Goal: Information Seeking & Learning: Learn about a topic

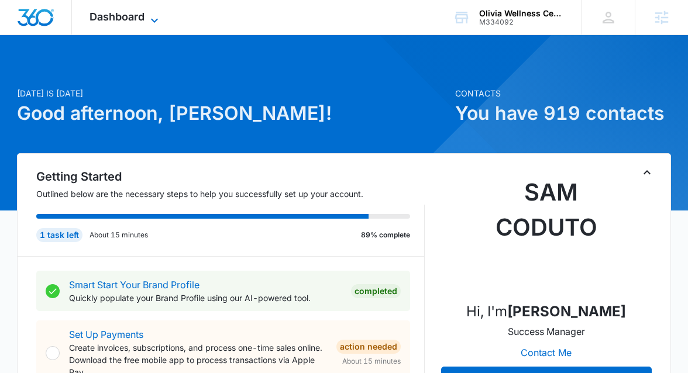
click at [142, 15] on span "Dashboard" at bounding box center [117, 17] width 55 height 12
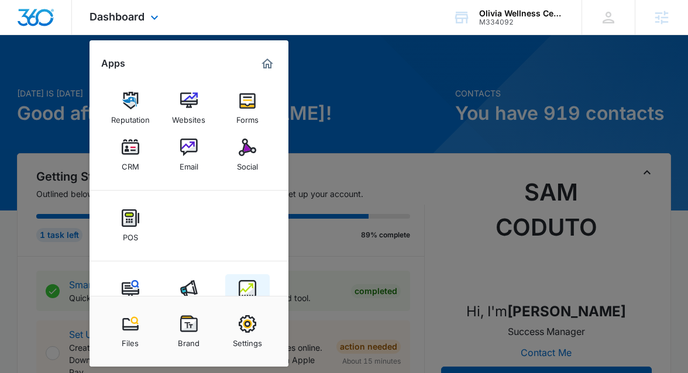
scroll to position [35, 0]
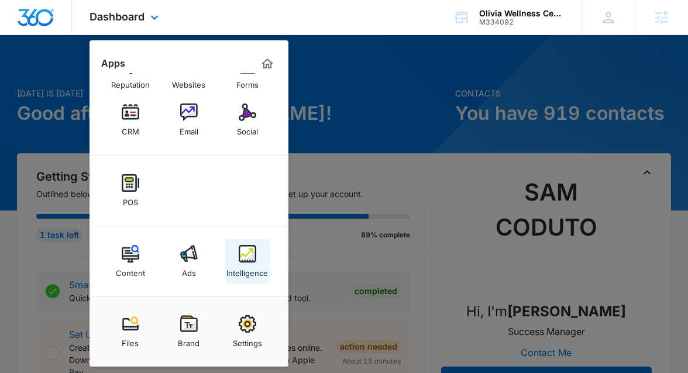
click at [246, 253] on img at bounding box center [248, 254] width 18 height 18
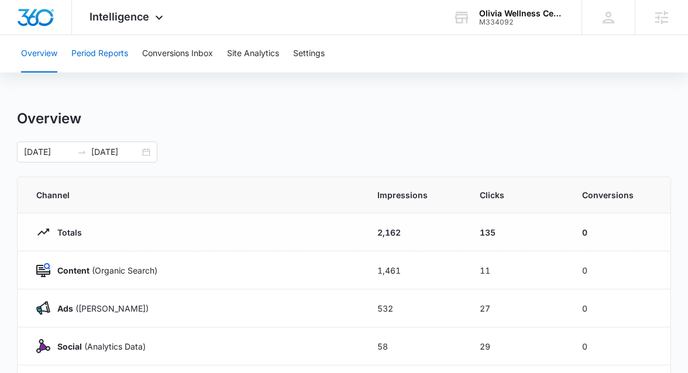
click at [106, 52] on button "Period Reports" at bounding box center [99, 53] width 57 height 37
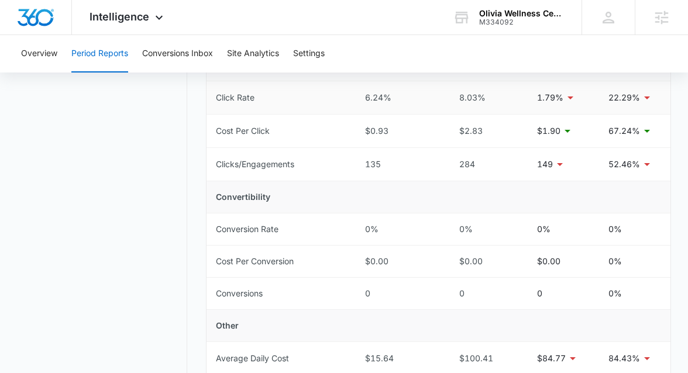
scroll to position [264, 0]
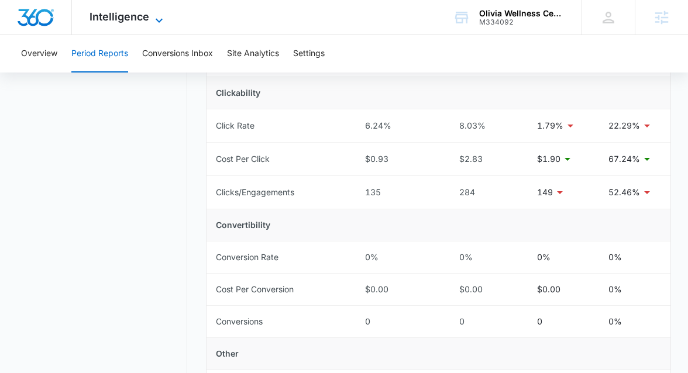
click at [136, 15] on span "Intelligence" at bounding box center [120, 17] width 60 height 12
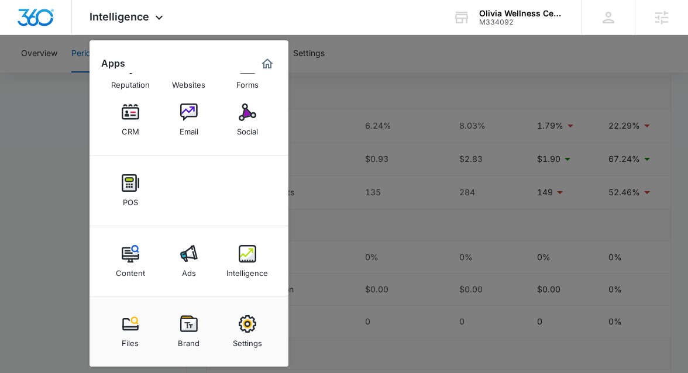
click at [383, 74] on div at bounding box center [344, 186] width 688 height 373
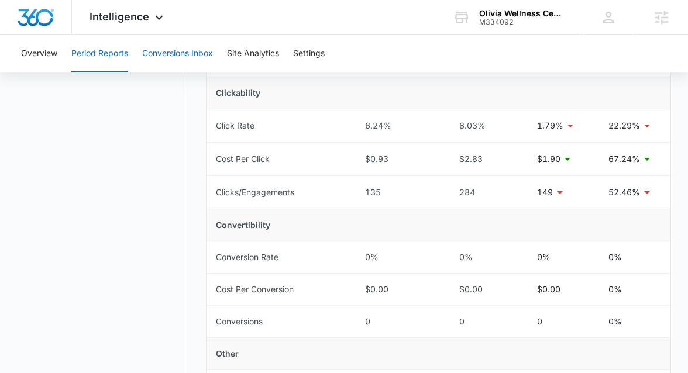
click at [195, 59] on button "Conversions Inbox" at bounding box center [177, 53] width 71 height 37
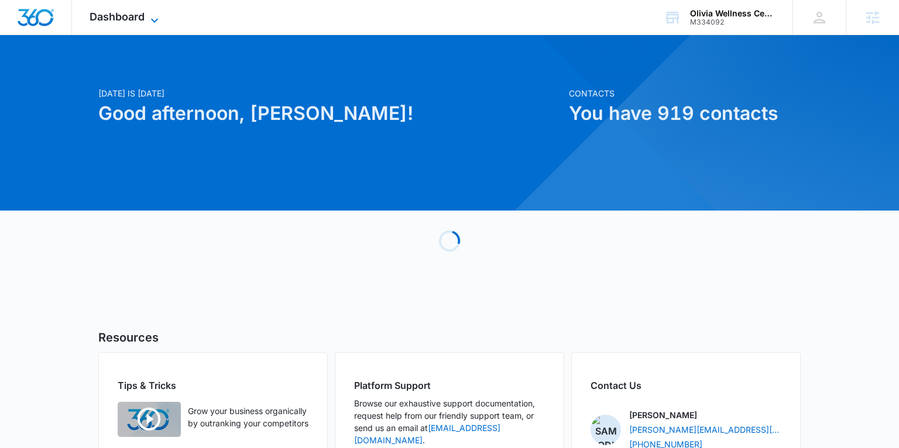
click at [106, 18] on span "Dashboard" at bounding box center [117, 17] width 55 height 12
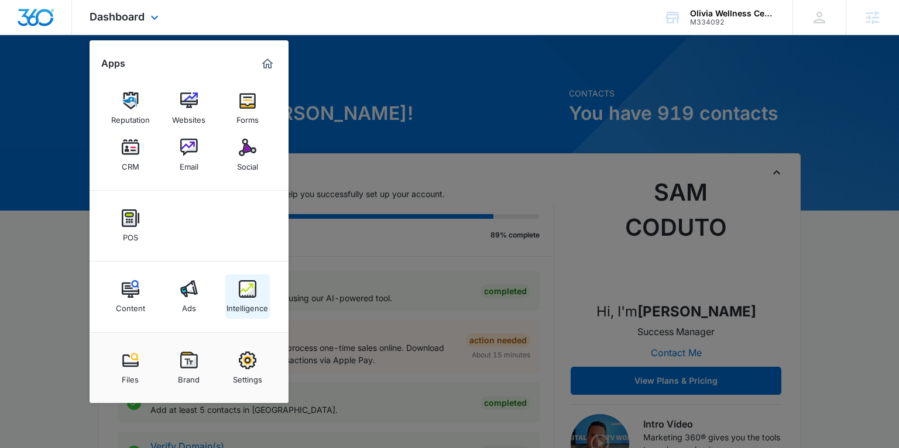
click at [247, 300] on div "Intelligence" at bounding box center [247, 305] width 42 height 15
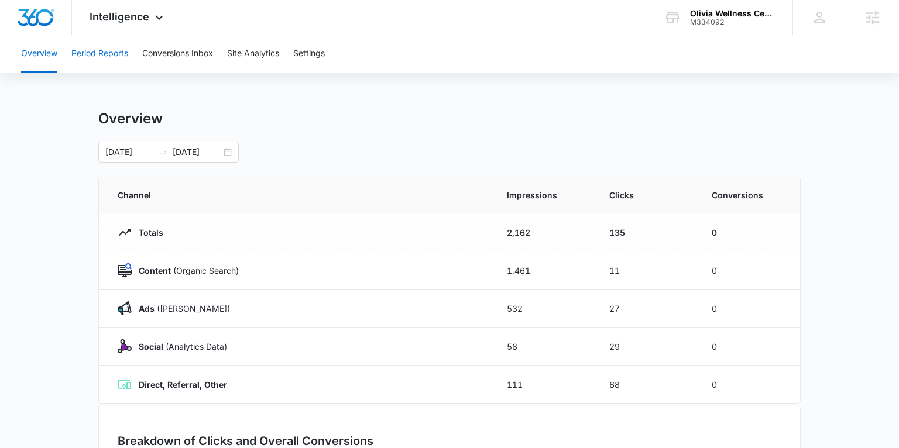
click at [88, 54] on button "Period Reports" at bounding box center [99, 53] width 57 height 37
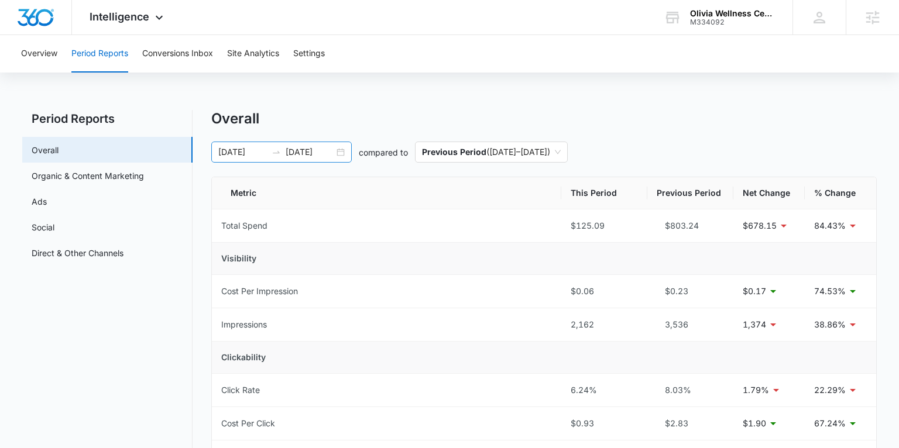
click at [338, 152] on div "08/31/2025 09/07/2025" at bounding box center [281, 152] width 140 height 21
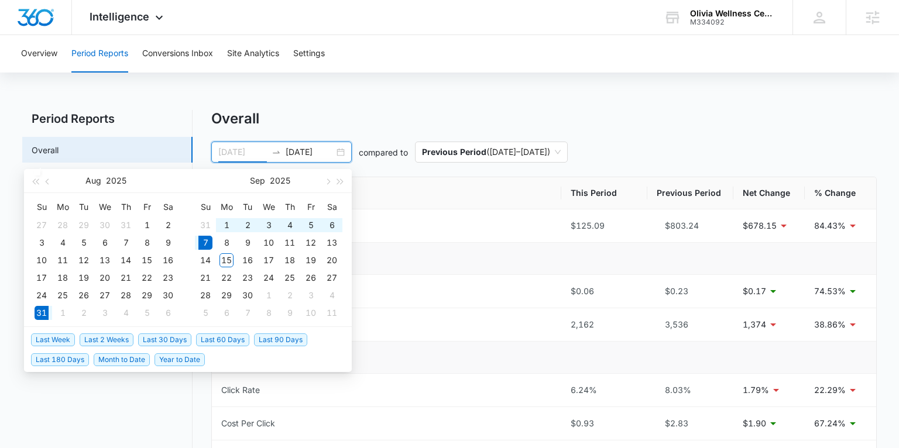
type input "08/31/2025"
click at [122, 335] on span "Last 2 Weeks" at bounding box center [107, 339] width 54 height 13
type input "09/14/2025"
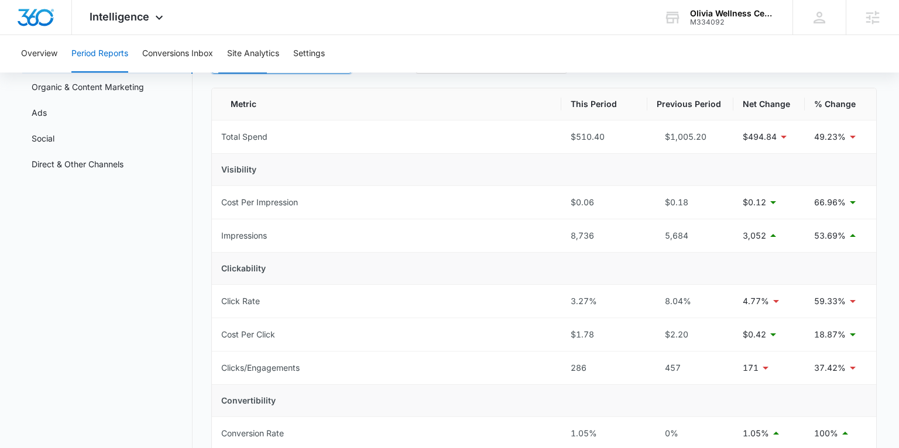
scroll to position [88, 0]
click at [85, 82] on link "Organic & Content Marketing" at bounding box center [88, 88] width 112 height 12
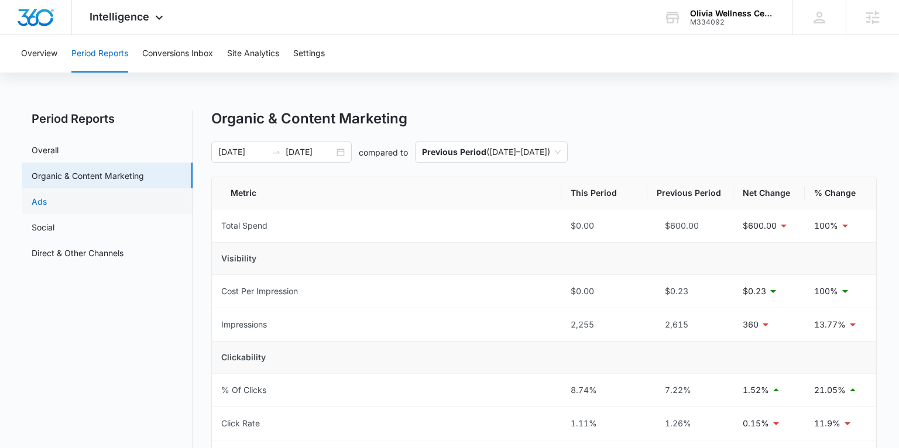
click at [47, 198] on link "Ads" at bounding box center [39, 201] width 15 height 12
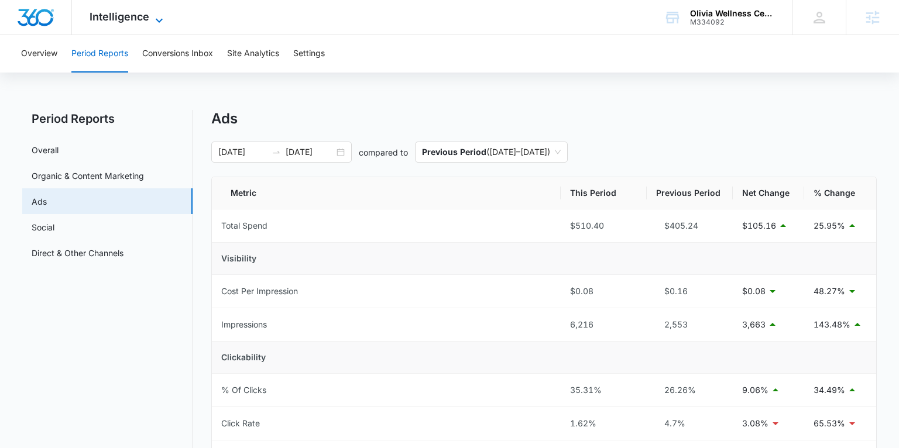
click at [123, 22] on span "Intelligence" at bounding box center [120, 17] width 60 height 12
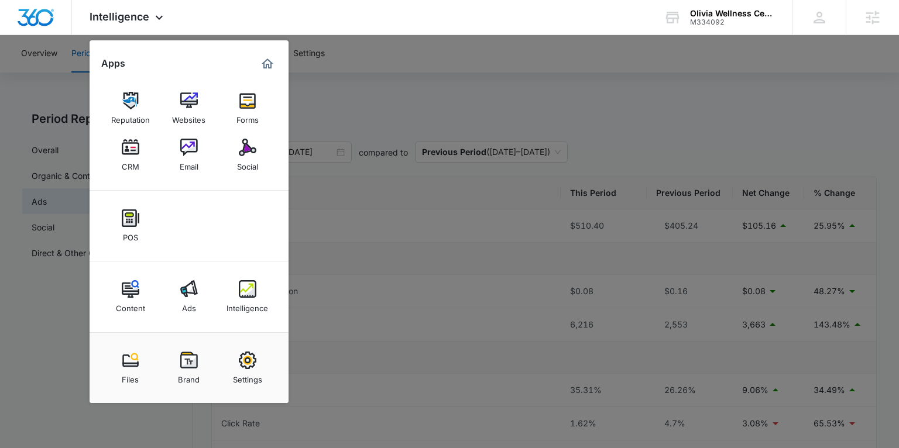
click at [136, 296] on img at bounding box center [131, 289] width 18 height 18
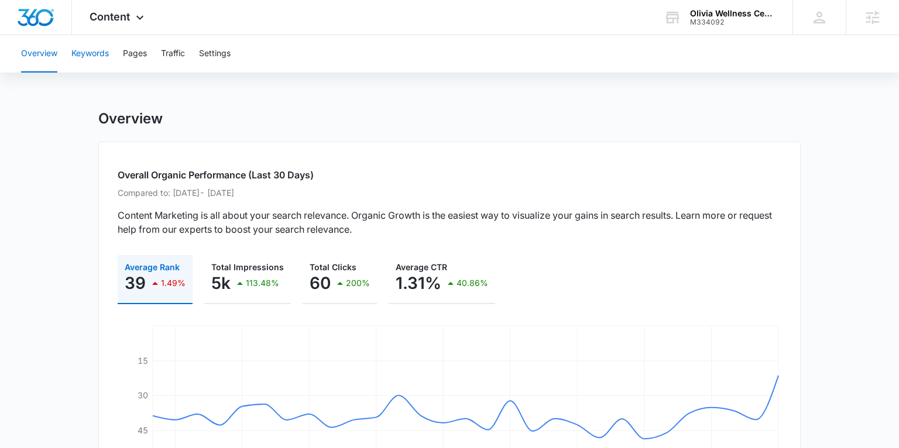
click at [101, 56] on button "Keywords" at bounding box center [89, 53] width 37 height 37
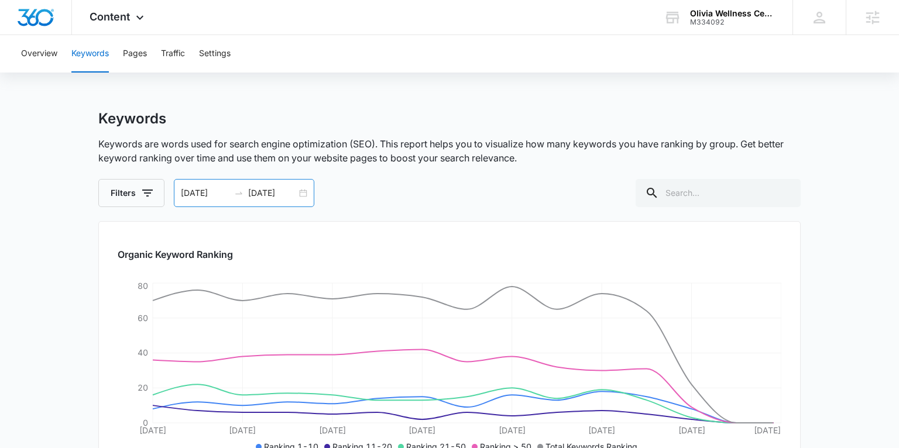
click at [230, 196] on div at bounding box center [238, 192] width 19 height 9
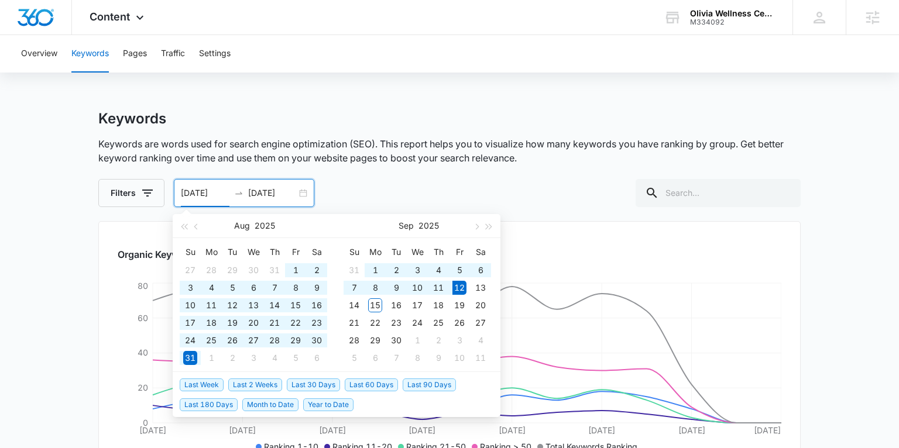
click at [226, 402] on span "Last 180 Days" at bounding box center [209, 404] width 58 height 13
type input "[DATE]"
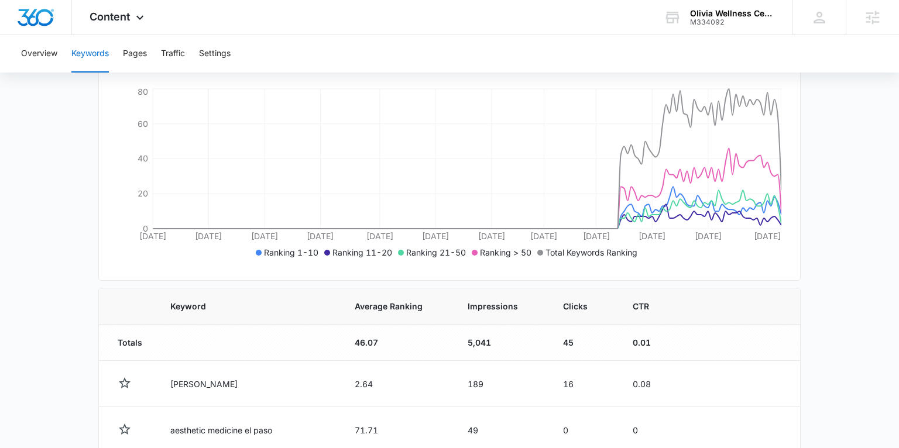
scroll to position [219, 0]
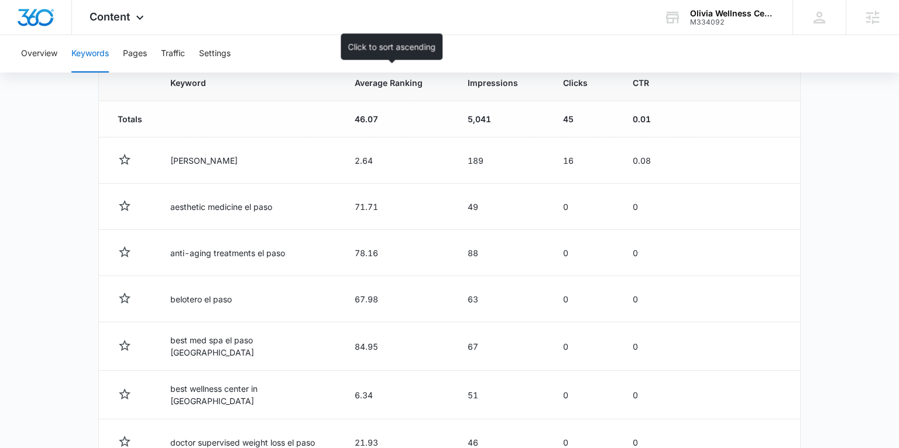
click at [366, 83] on span "Average Ranking" at bounding box center [389, 83] width 68 height 12
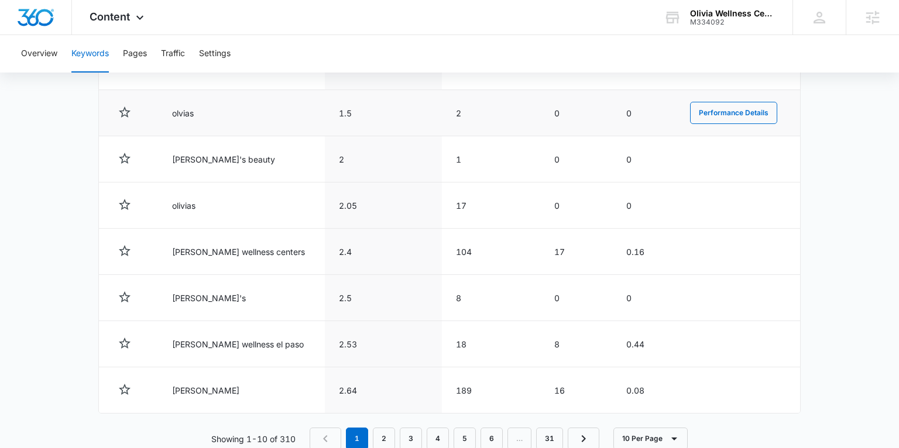
scroll to position [632, 0]
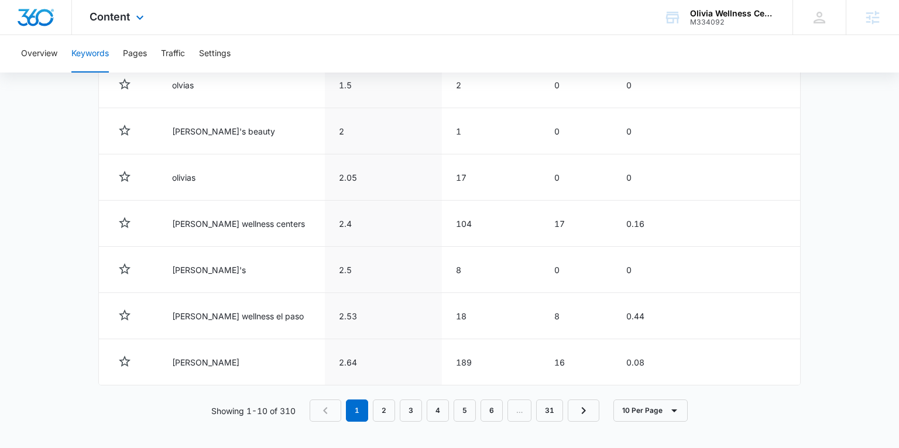
drag, startPoint x: 124, startPoint y: 22, endPoint x: 129, endPoint y: 30, distance: 9.9
click at [124, 22] on span "Content" at bounding box center [110, 17] width 40 height 12
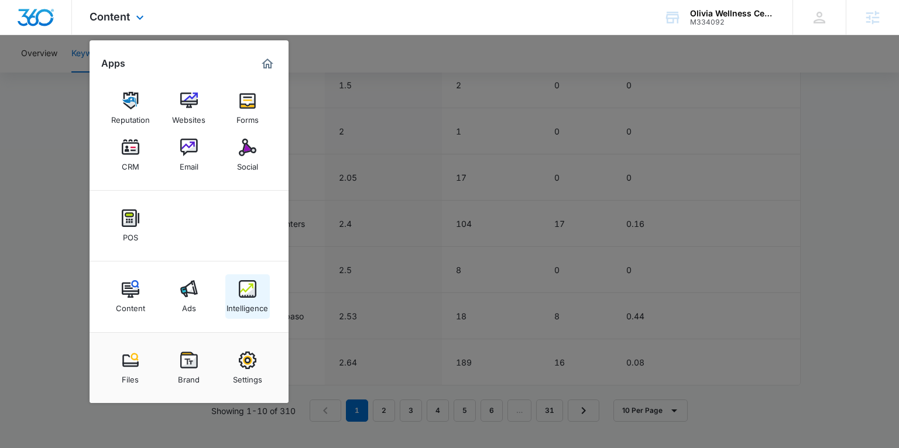
click at [252, 293] on img at bounding box center [248, 289] width 18 height 18
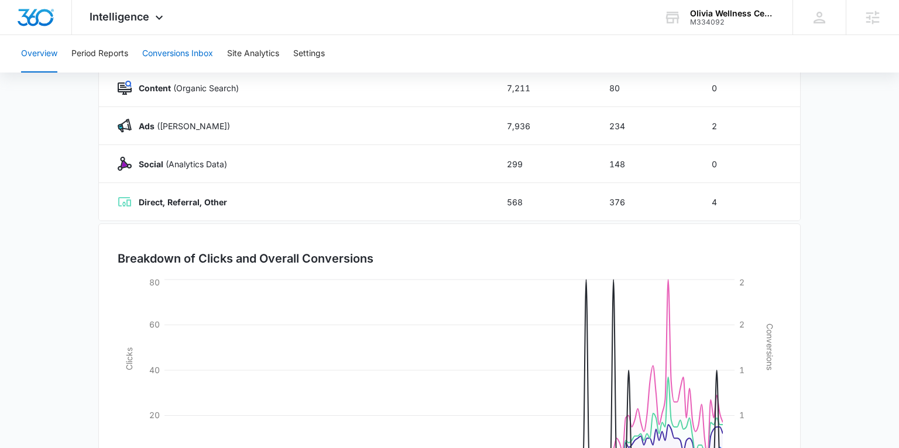
scroll to position [176, 0]
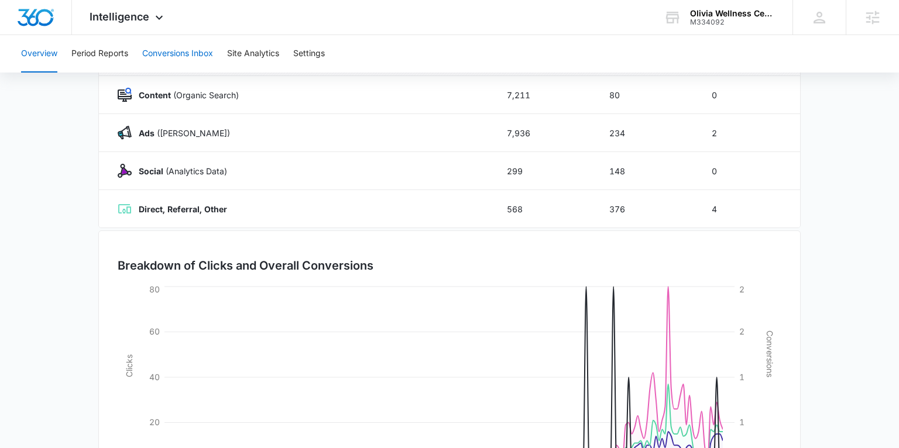
click at [168, 50] on button "Conversions Inbox" at bounding box center [177, 53] width 71 height 37
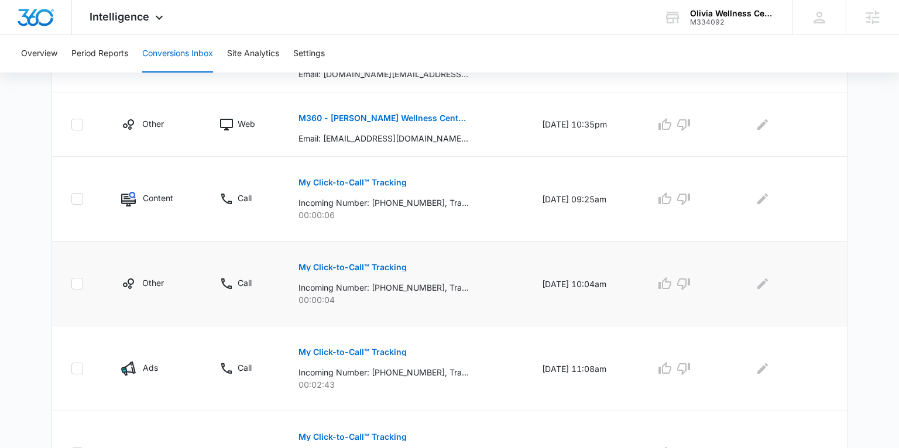
scroll to position [341, 0]
click at [348, 352] on p "My Click-to-Call™ Tracking" at bounding box center [352, 351] width 108 height 8
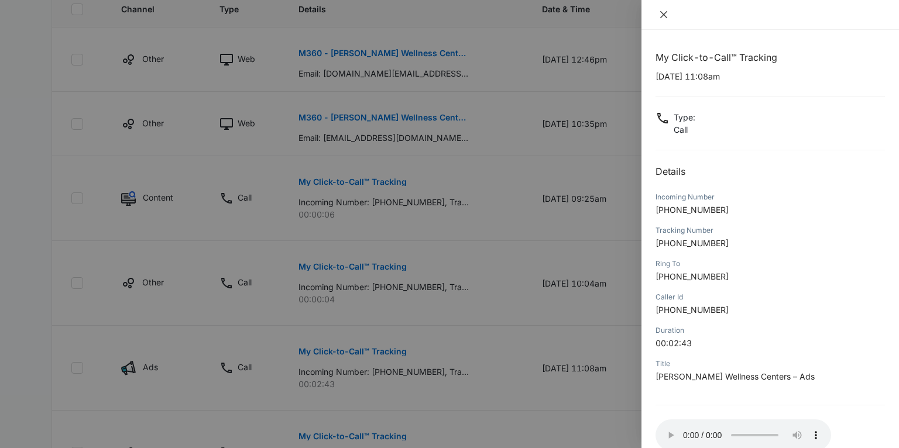
click at [659, 12] on icon "close" at bounding box center [663, 14] width 9 height 9
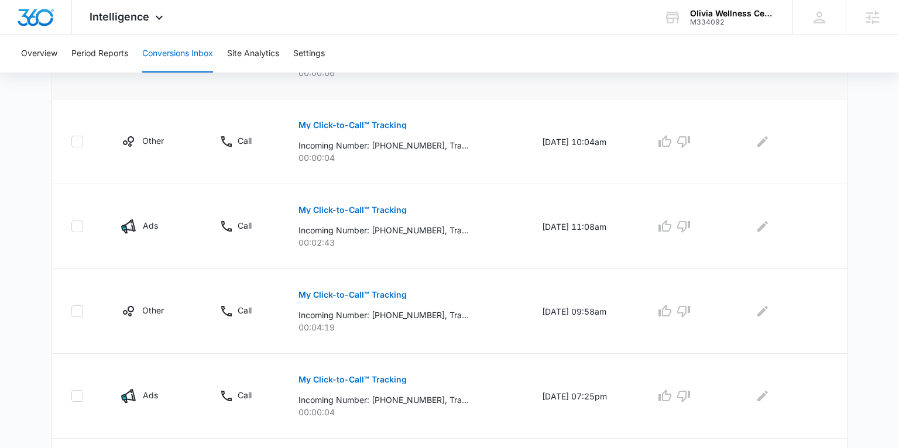
scroll to position [497, 0]
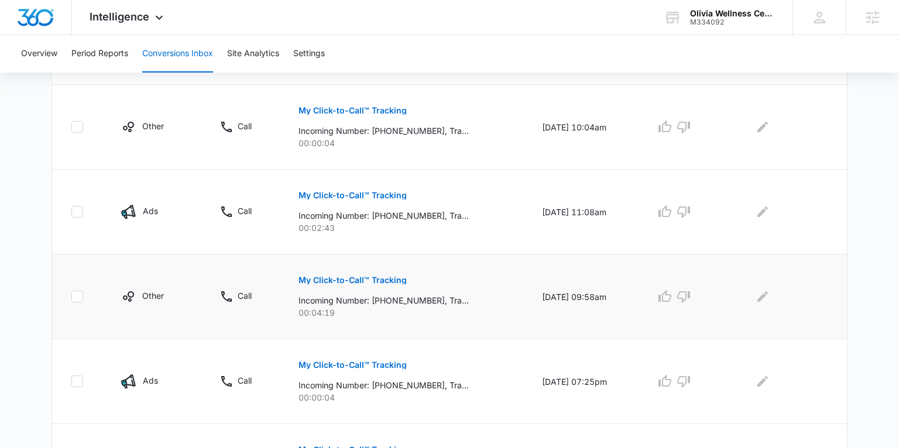
click at [341, 277] on p "My Click-to-Call™ Tracking" at bounding box center [352, 280] width 108 height 8
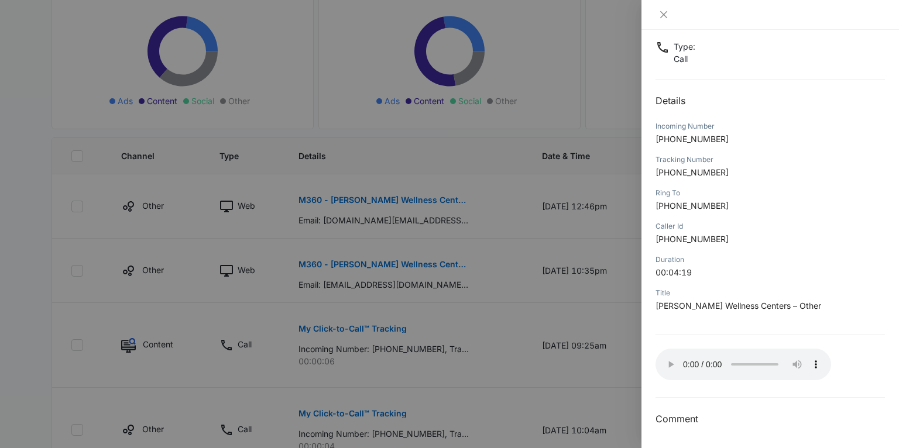
scroll to position [0, 0]
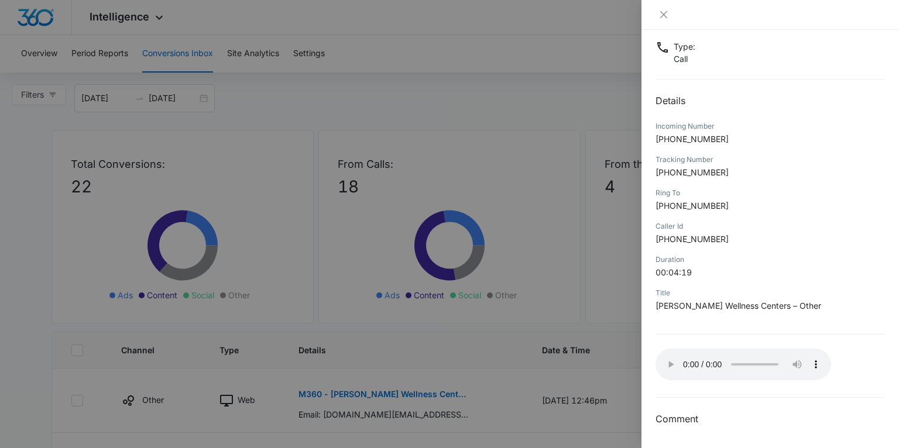
click at [143, 27] on div at bounding box center [449, 224] width 899 height 448
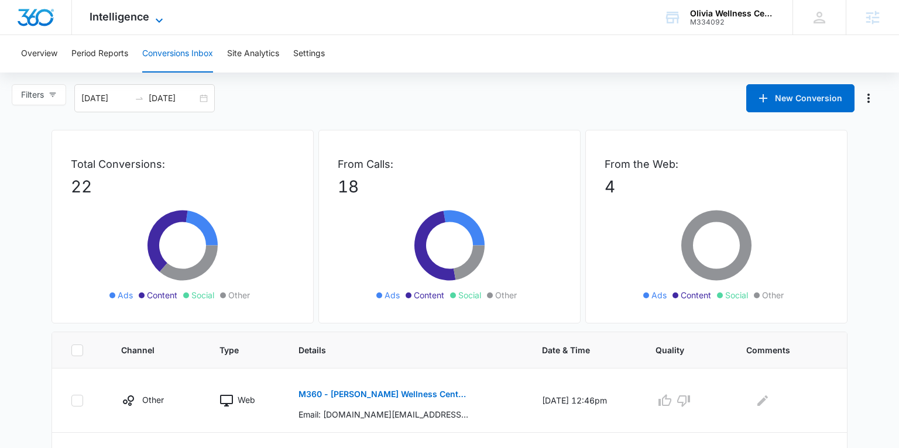
click at [157, 18] on icon at bounding box center [159, 20] width 14 height 14
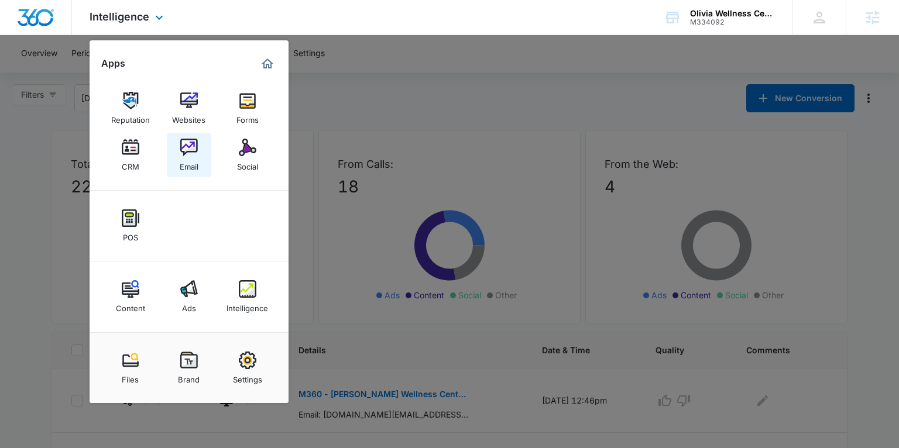
click at [187, 149] on img at bounding box center [189, 148] width 18 height 18
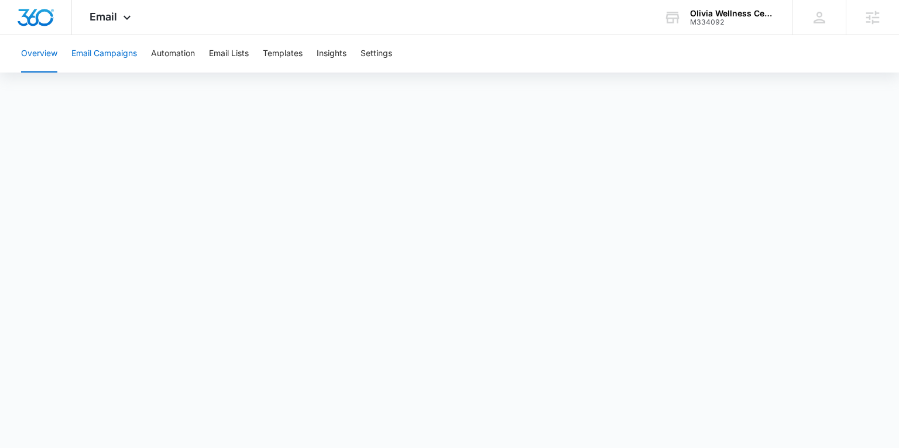
click at [118, 51] on button "Email Campaigns" at bounding box center [104, 53] width 66 height 37
click at [239, 50] on button "Email Lists" at bounding box center [229, 53] width 40 height 37
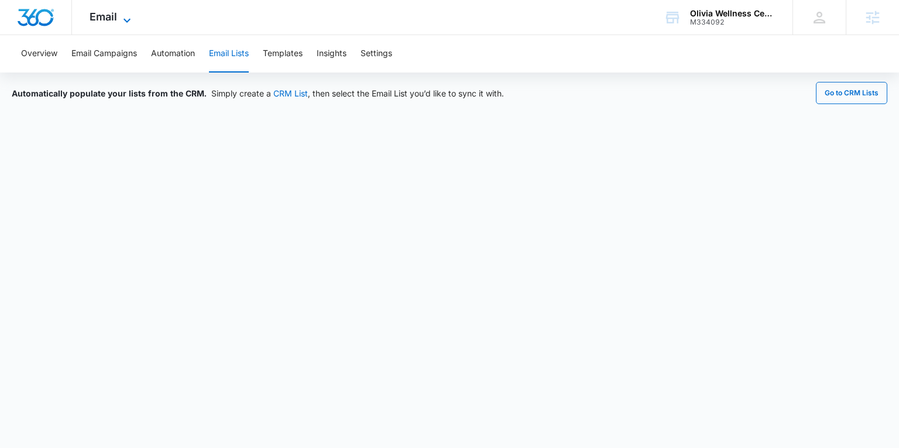
click at [114, 14] on span "Email" at bounding box center [103, 17] width 27 height 12
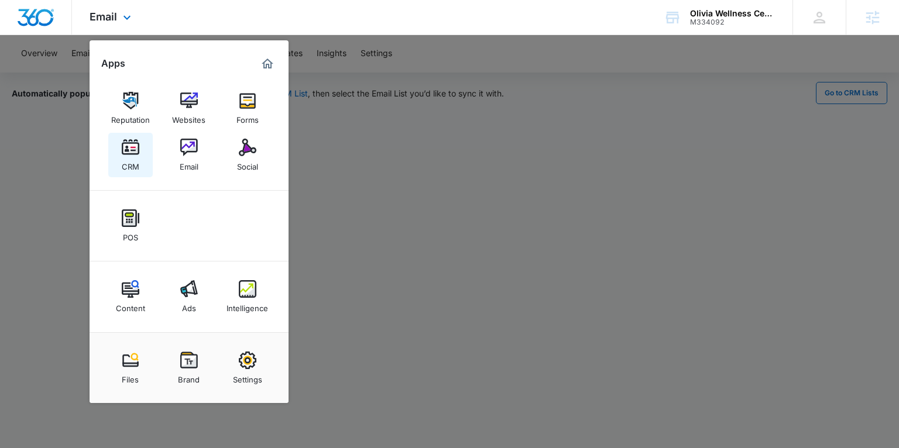
click at [132, 171] on div "CRM" at bounding box center [131, 163] width 18 height 15
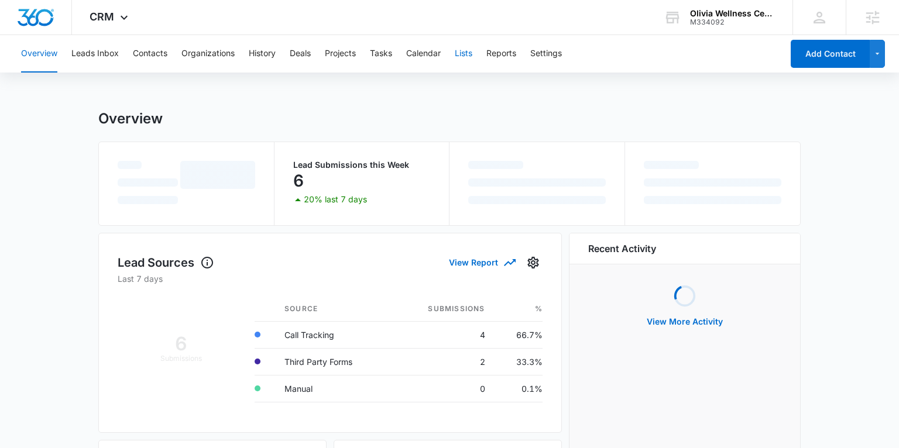
click at [469, 56] on button "Lists" at bounding box center [464, 53] width 18 height 37
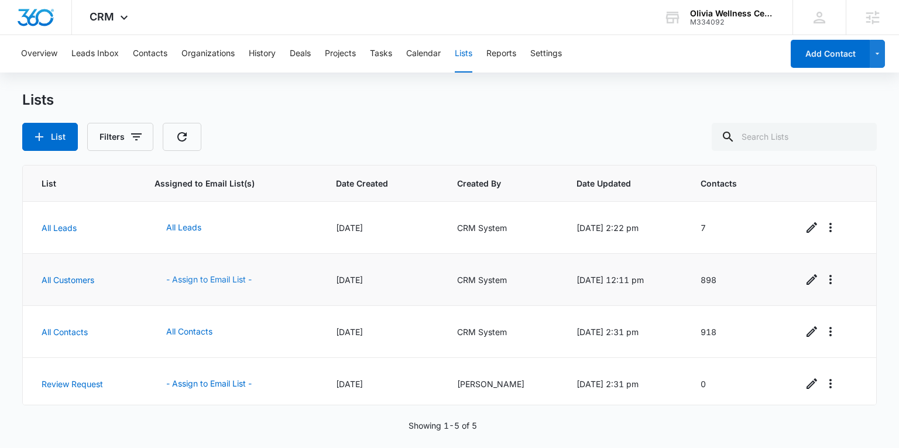
click at [198, 280] on button "- Assign to Email List -" at bounding box center [208, 280] width 109 height 28
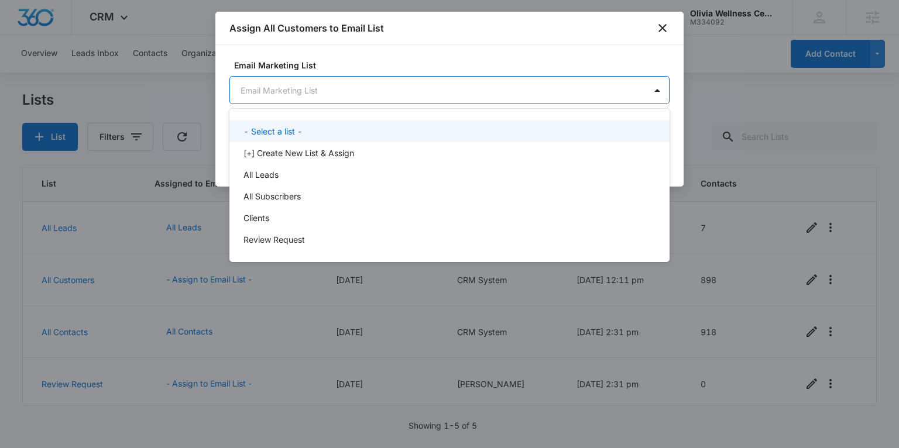
click at [365, 95] on body "CRM Apps Reputation Websites Forms CRM Email Social POS Content Ads Intelligenc…" at bounding box center [449, 224] width 899 height 448
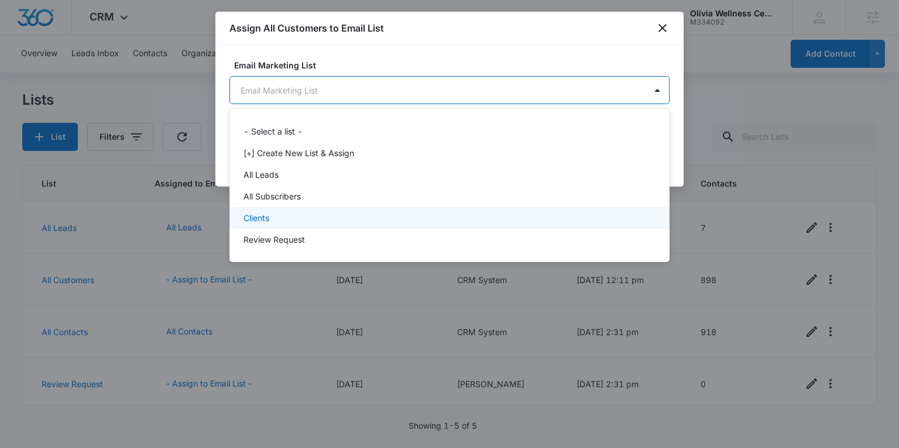
click at [314, 213] on div "Clients" at bounding box center [448, 218] width 410 height 12
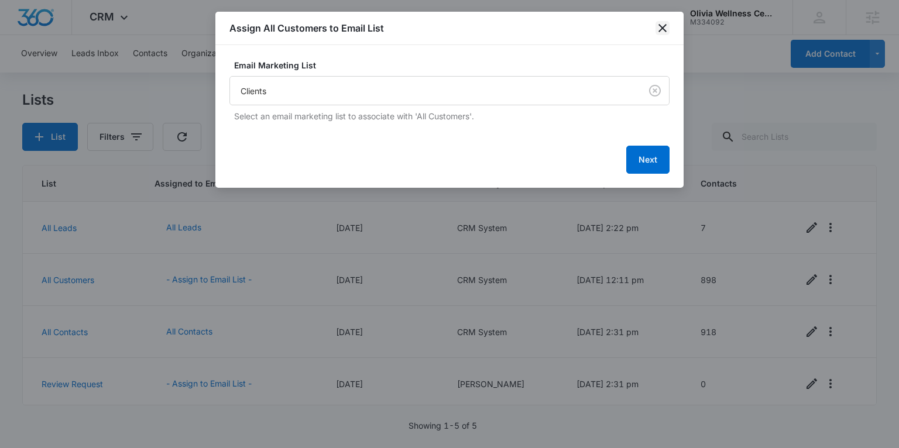
click at [659, 25] on icon "close" at bounding box center [662, 28] width 8 height 8
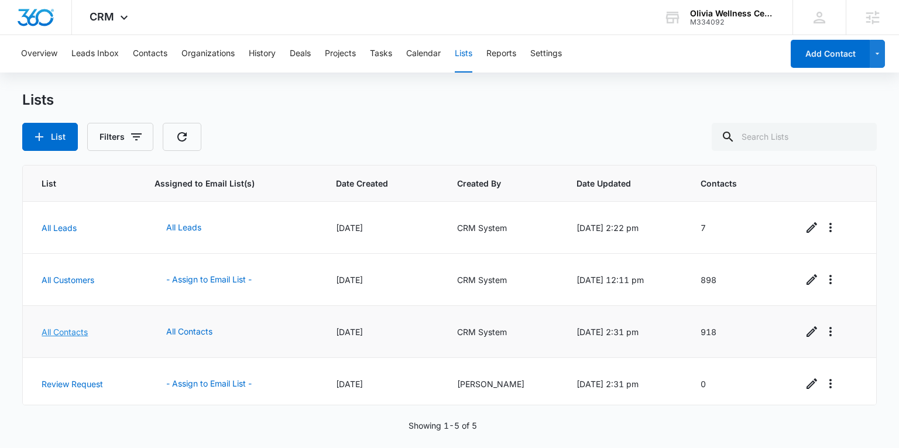
click at [70, 334] on link "All Contacts" at bounding box center [65, 332] width 46 height 10
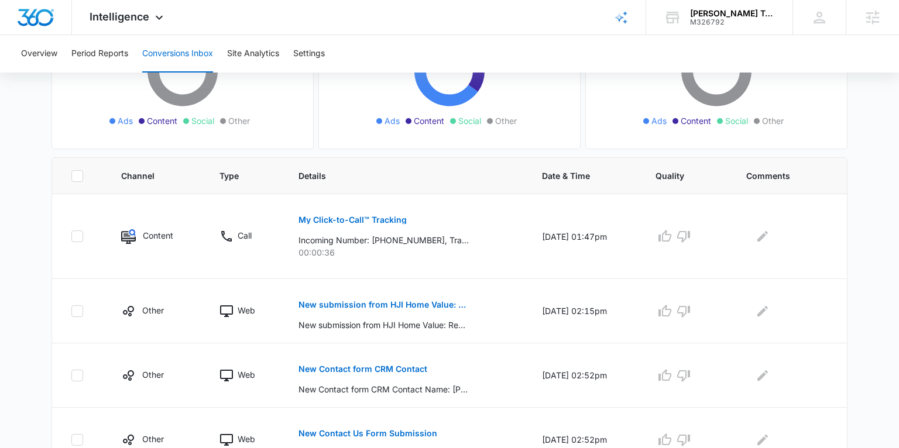
scroll to position [181, 0]
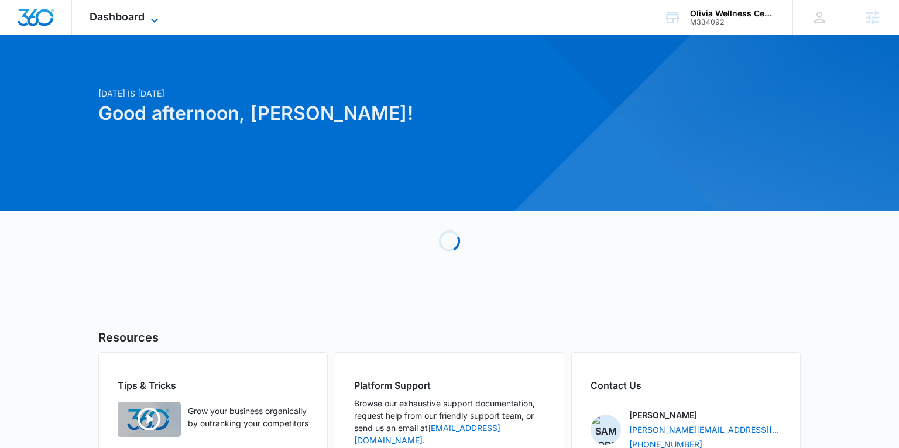
click at [136, 16] on span "Dashboard" at bounding box center [117, 17] width 55 height 12
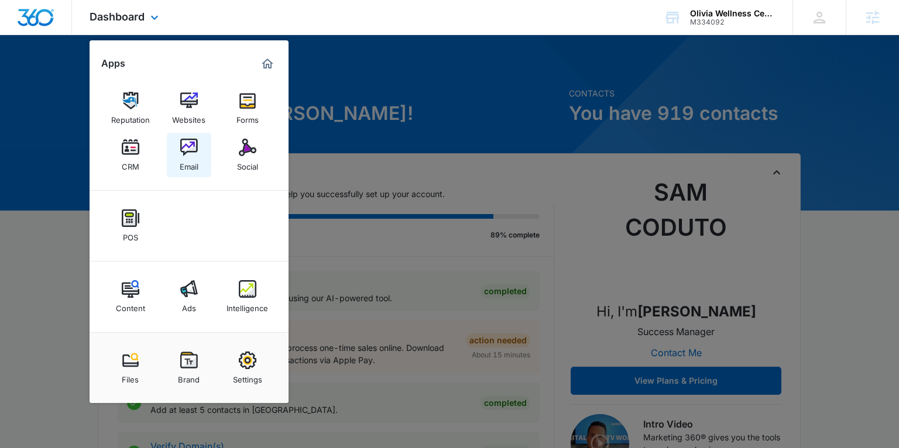
click at [191, 140] on img at bounding box center [189, 148] width 18 height 18
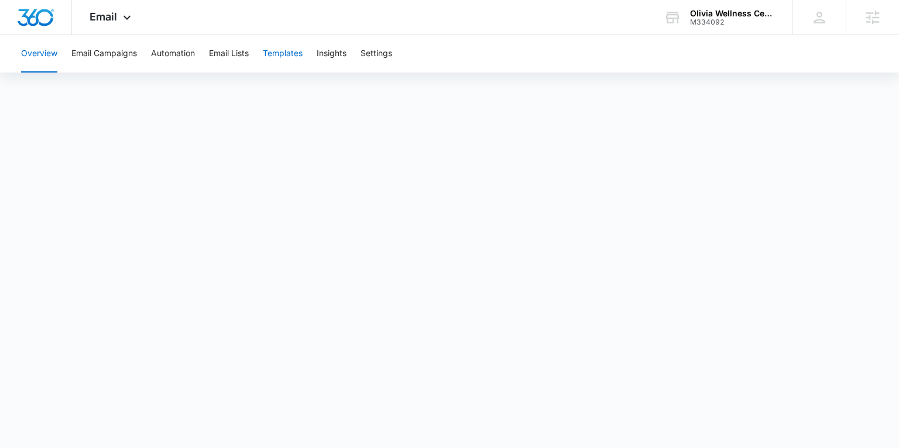
click at [271, 55] on button "Templates" at bounding box center [283, 53] width 40 height 37
click at [116, 16] on div "Email Apps Reputation Websites Forms CRM Email Social POS Content Ads Intellige…" at bounding box center [112, 17] width 80 height 35
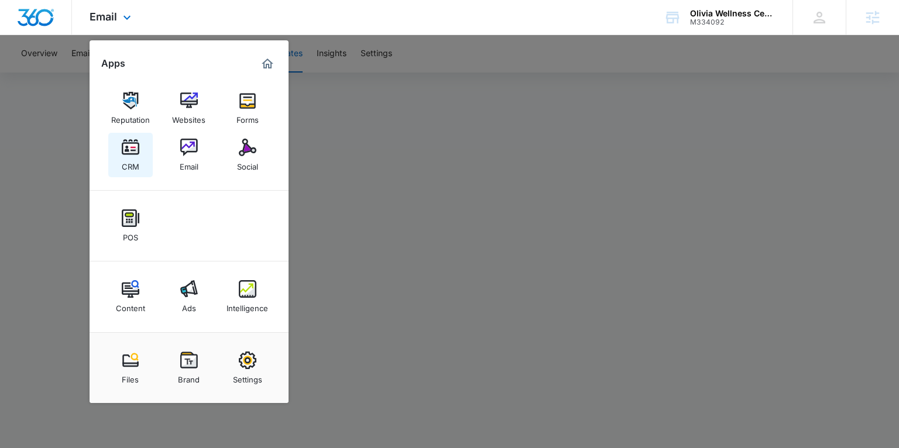
click at [138, 160] on div "CRM" at bounding box center [131, 163] width 18 height 15
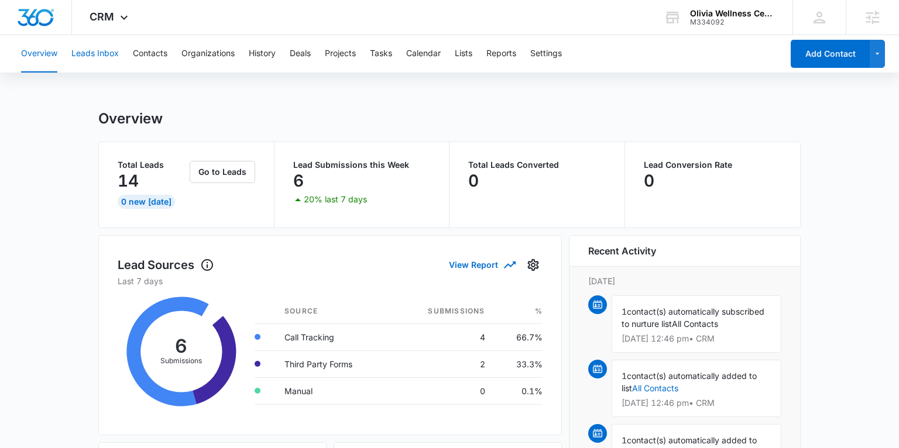
click at [113, 54] on button "Leads Inbox" at bounding box center [94, 53] width 47 height 37
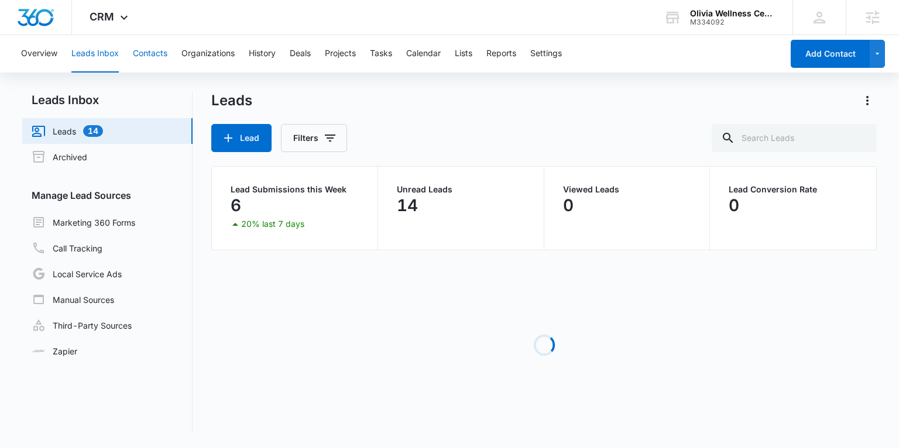
click at [164, 54] on button "Contacts" at bounding box center [150, 53] width 35 height 37
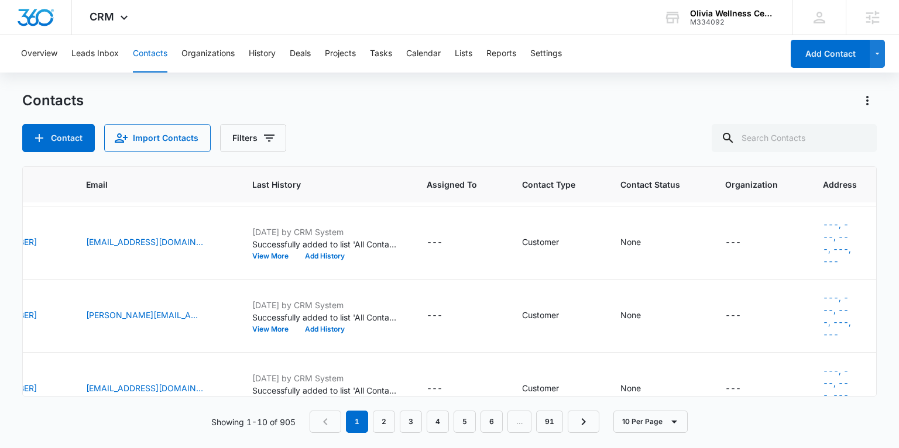
scroll to position [429, 316]
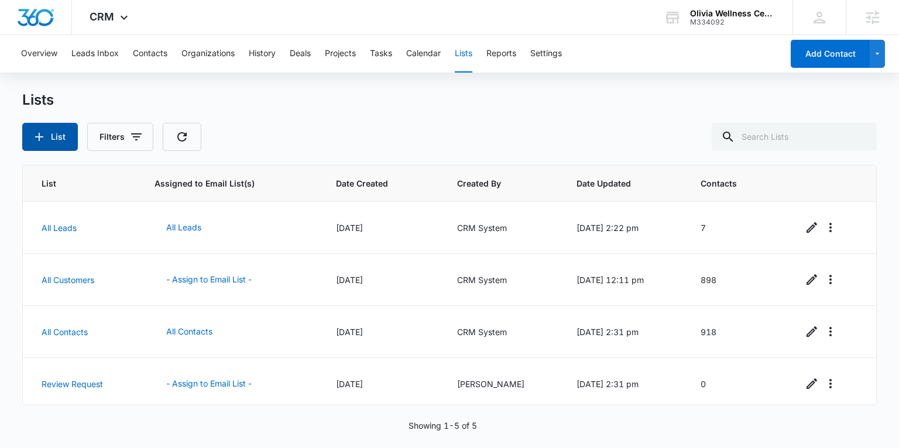
click at [55, 141] on button "List" at bounding box center [50, 137] width 56 height 28
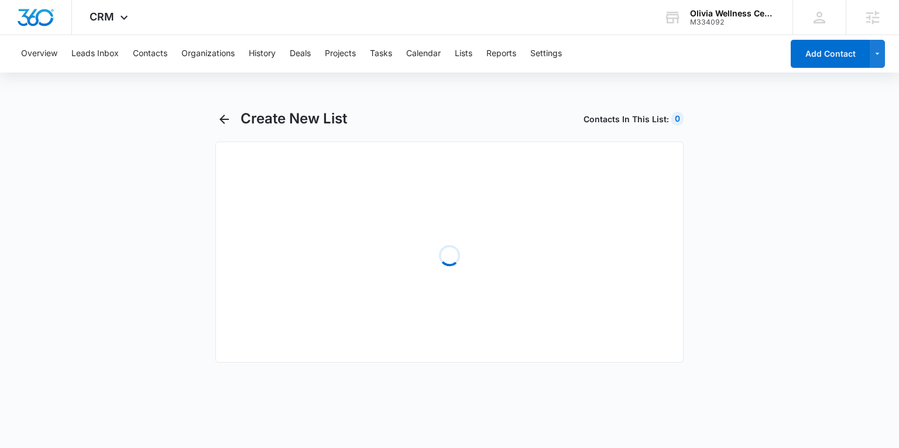
select select "31"
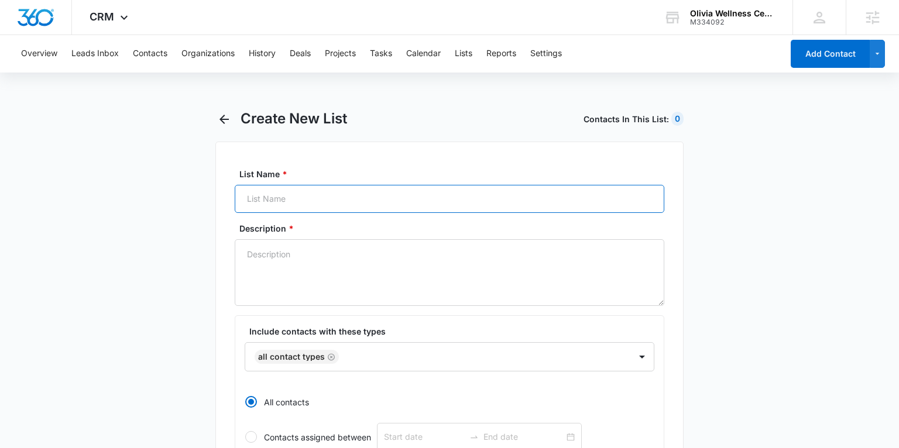
click at [294, 194] on input "List Name *" at bounding box center [449, 199] width 429 height 28
click at [223, 119] on icon "button" at bounding box center [223, 119] width 9 height 9
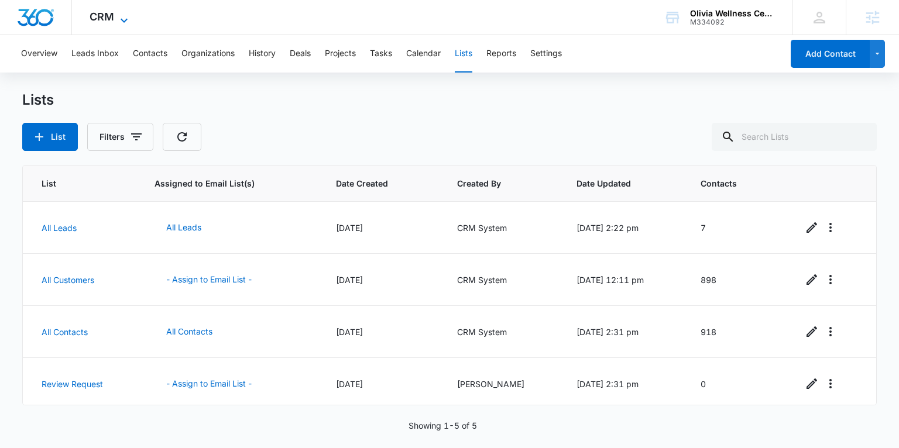
click at [112, 20] on span "CRM" at bounding box center [102, 17] width 25 height 12
click at [88, 14] on div "CRM Apps Reputation Websites Forms CRM Email Social POS Content Ads Intelligenc…" at bounding box center [110, 17] width 77 height 35
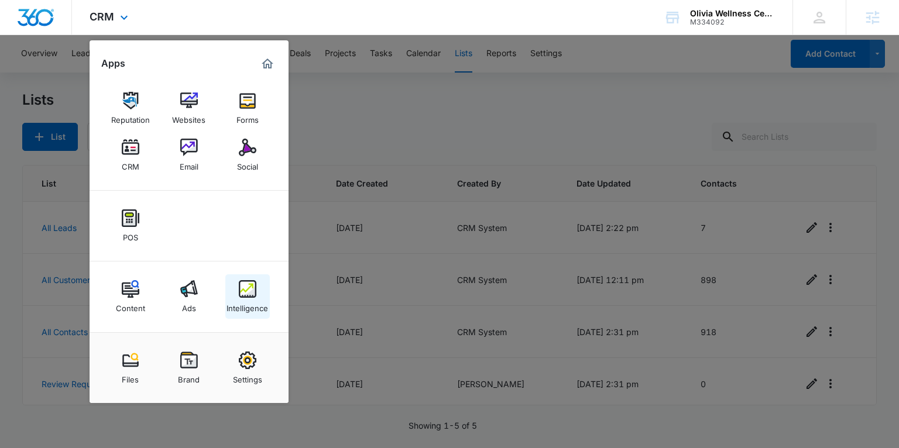
click at [250, 283] on img at bounding box center [248, 289] width 18 height 18
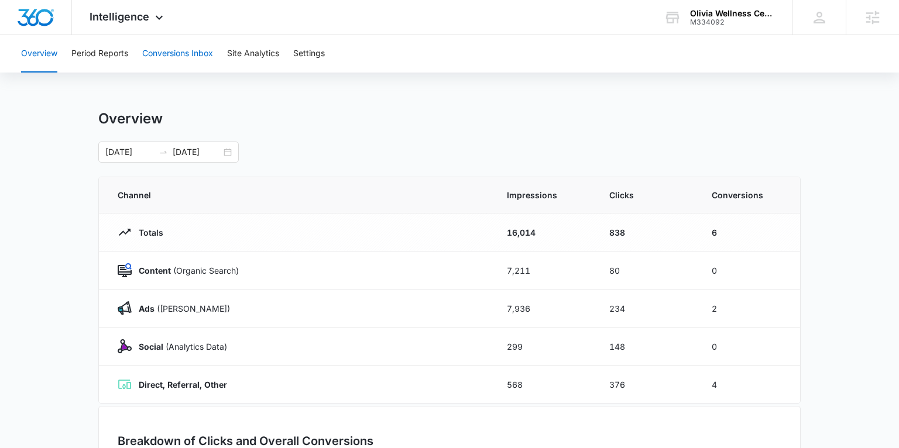
click at [185, 55] on button "Conversions Inbox" at bounding box center [177, 53] width 71 height 37
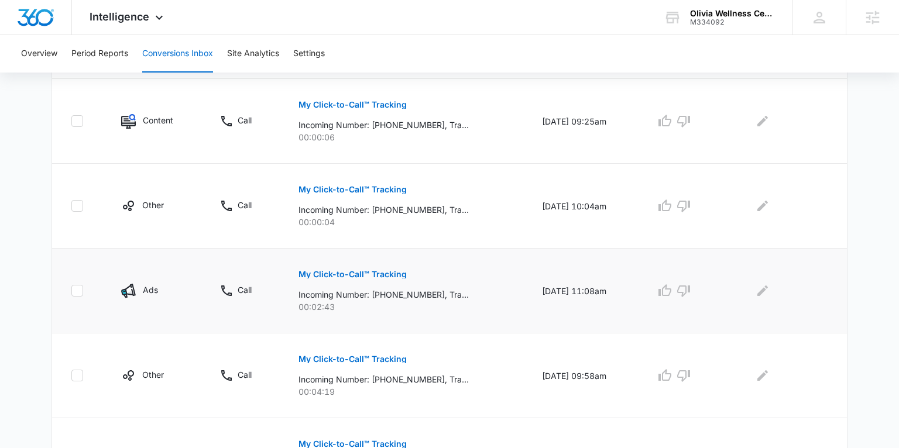
scroll to position [436, 0]
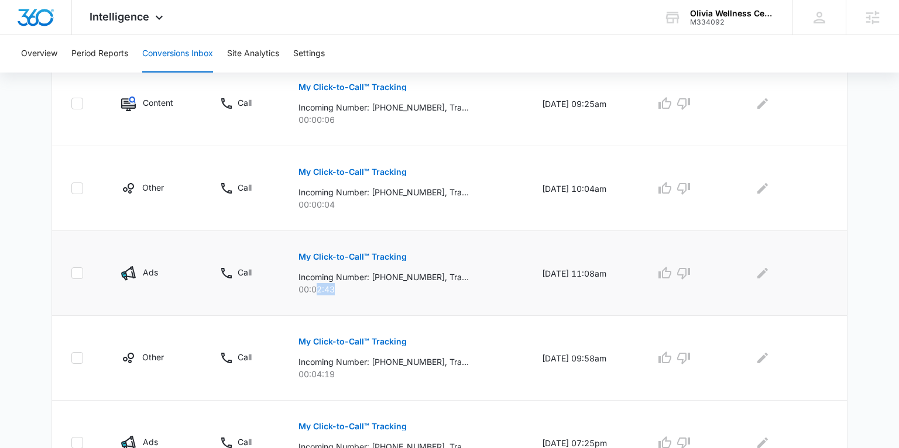
drag, startPoint x: 312, startPoint y: 287, endPoint x: 515, endPoint y: 281, distance: 203.1
click at [334, 287] on p "00:02:43" at bounding box center [405, 289] width 215 height 12
drag, startPoint x: 531, startPoint y: 274, endPoint x: 564, endPoint y: 273, distance: 32.8
click at [564, 273] on td "[DATE] 11:08am" at bounding box center [585, 273] width 114 height 85
click at [382, 254] on p "My Click-to-Call™ Tracking" at bounding box center [352, 257] width 108 height 8
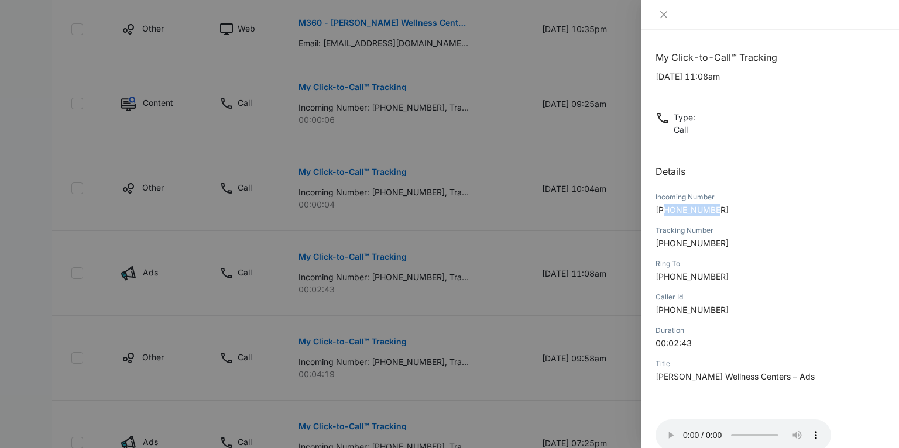
drag, startPoint x: 666, startPoint y: 211, endPoint x: 720, endPoint y: 211, distance: 53.2
click at [720, 211] on p "[PHONE_NUMBER]" at bounding box center [769, 210] width 229 height 12
click at [665, 18] on icon "close" at bounding box center [663, 14] width 9 height 9
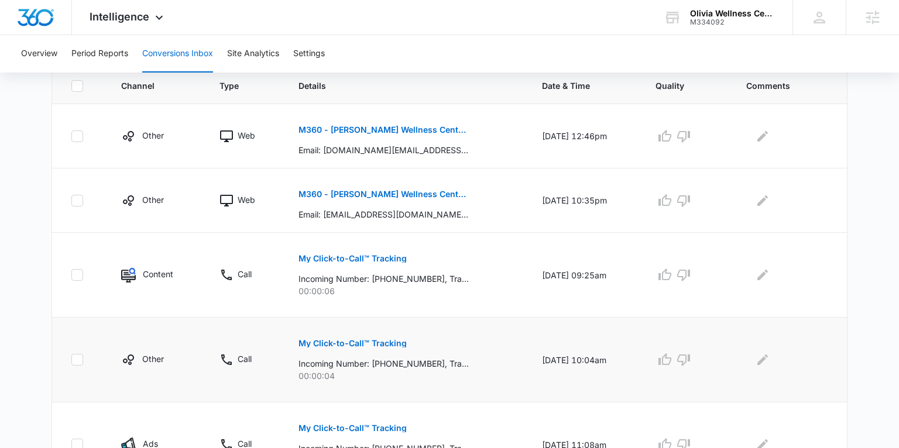
scroll to position [245, 0]
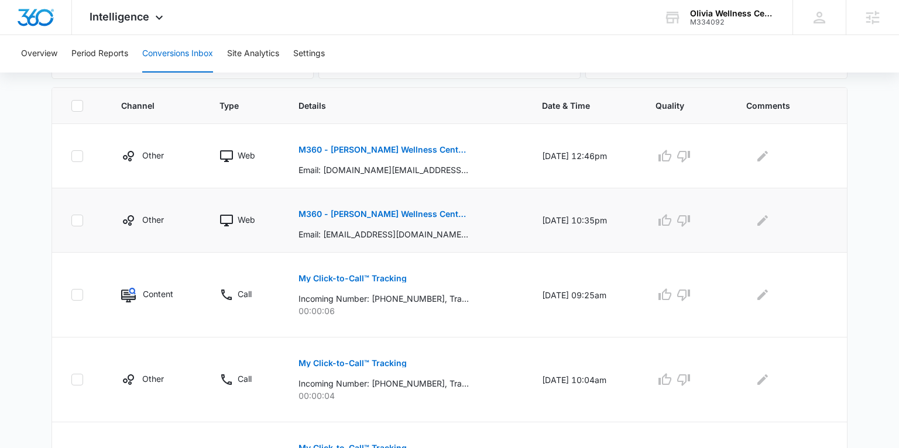
click at [342, 212] on p "M360 - [PERSON_NAME] Wellness Centers - Promo FB Lead" at bounding box center [383, 214] width 170 height 8
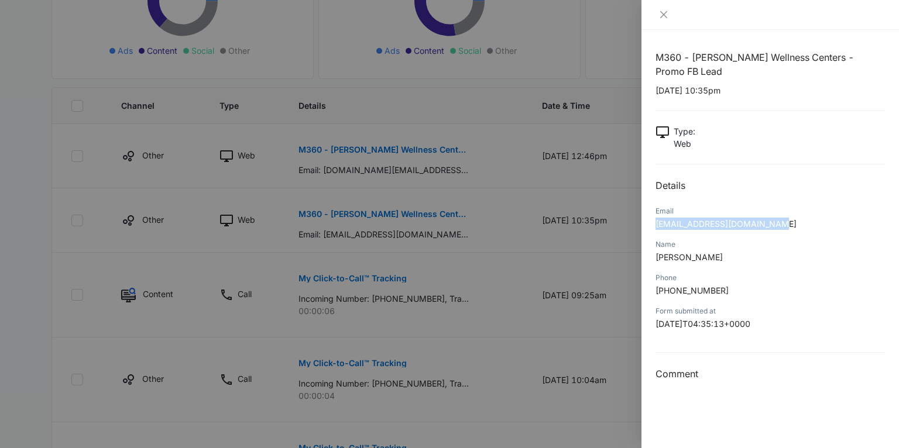
drag, startPoint x: 656, startPoint y: 208, endPoint x: 768, endPoint y: 215, distance: 112.5
click at [768, 218] on p "[EMAIL_ADDRESS][DOMAIN_NAME]" at bounding box center [769, 224] width 229 height 12
click at [768, 218] on div "Email [EMAIL_ADDRESS][DOMAIN_NAME]" at bounding box center [769, 221] width 229 height 33
click at [665, 11] on icon "close" at bounding box center [663, 14] width 9 height 9
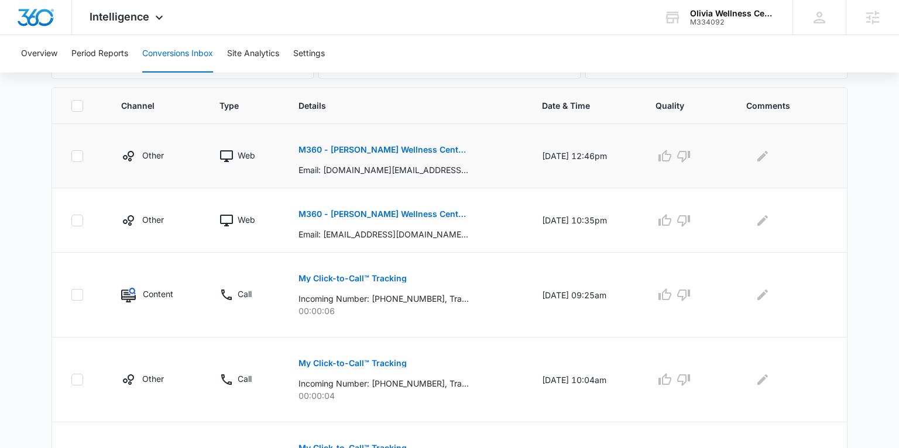
click at [386, 147] on p "M360 - [PERSON_NAME] Wellness Centers - Promo FB Lead" at bounding box center [383, 150] width 170 height 8
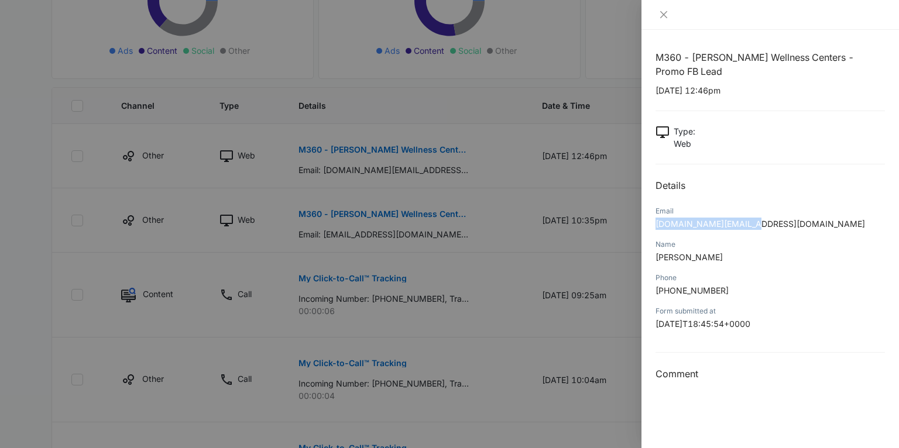
drag, startPoint x: 654, startPoint y: 209, endPoint x: 751, endPoint y: 212, distance: 96.6
click at [751, 212] on div "M360 - [PERSON_NAME] Wellness Centers - Promo FB Lead [DATE] 12:46pm Type : Web…" at bounding box center [769, 239] width 257 height 418
click at [751, 218] on p "[DOMAIN_NAME][EMAIL_ADDRESS][DOMAIN_NAME]" at bounding box center [769, 224] width 229 height 12
click at [664, 11] on icon "close" at bounding box center [663, 14] width 9 height 9
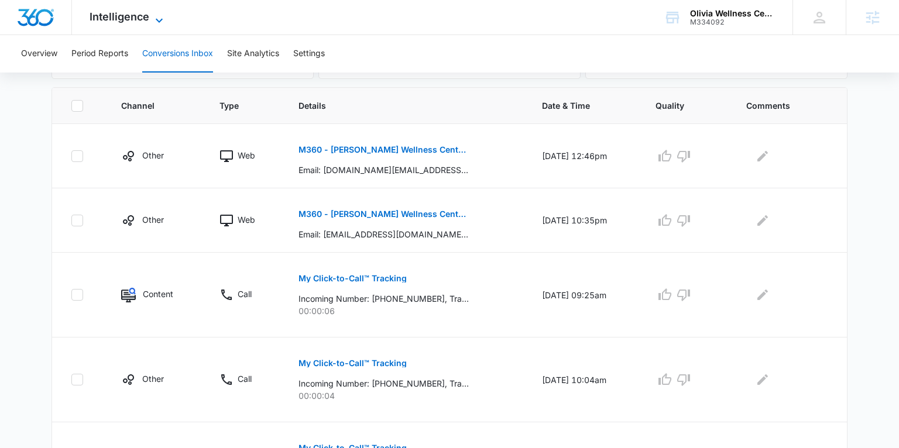
click at [140, 15] on span "Intelligence" at bounding box center [120, 17] width 60 height 12
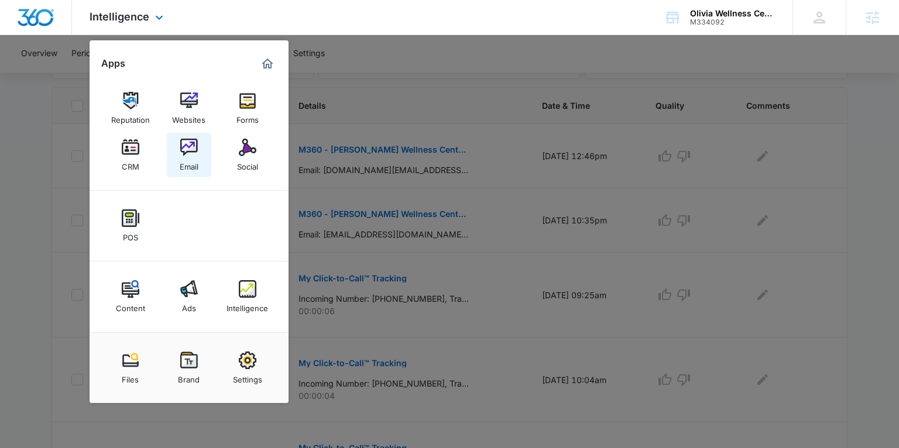
click at [181, 154] on img at bounding box center [189, 148] width 18 height 18
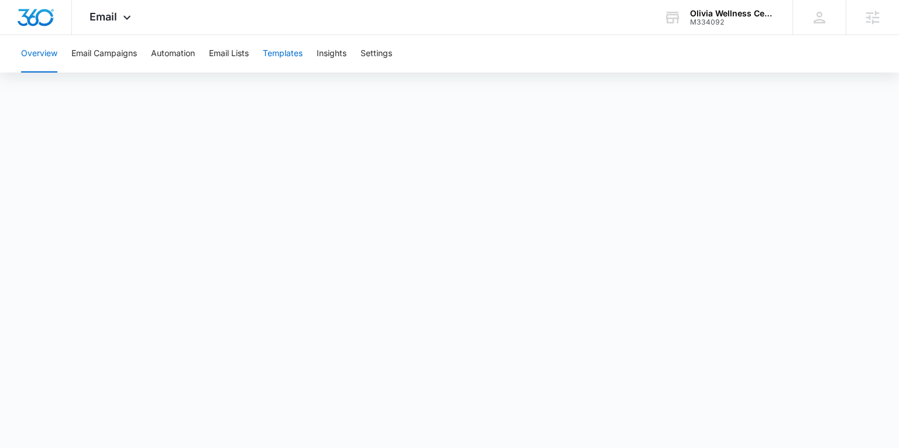
click at [291, 53] on button "Templates" at bounding box center [283, 53] width 40 height 37
click at [99, 51] on button "Email Campaigns" at bounding box center [104, 53] width 66 height 37
click at [120, 20] on icon at bounding box center [127, 20] width 14 height 14
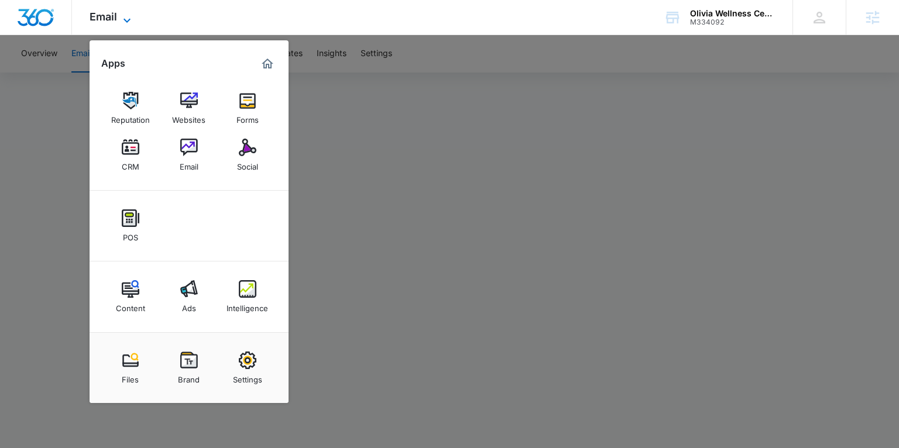
click at [122, 19] on icon at bounding box center [127, 20] width 14 height 14
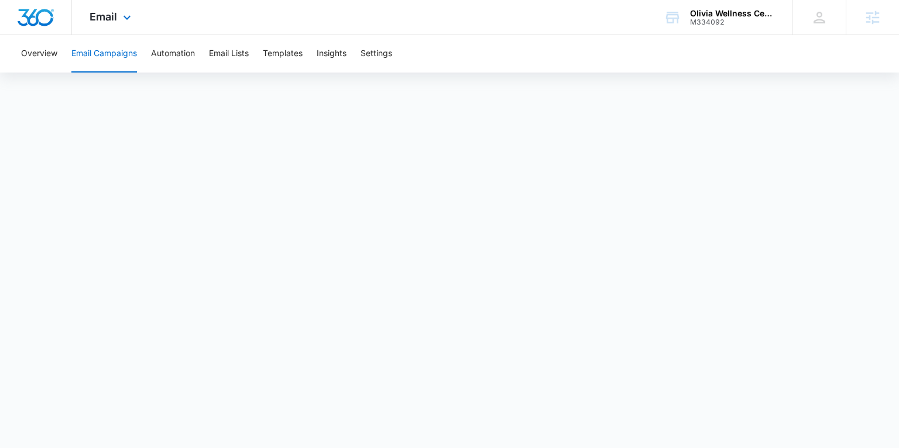
click at [125, 21] on icon at bounding box center [127, 18] width 14 height 14
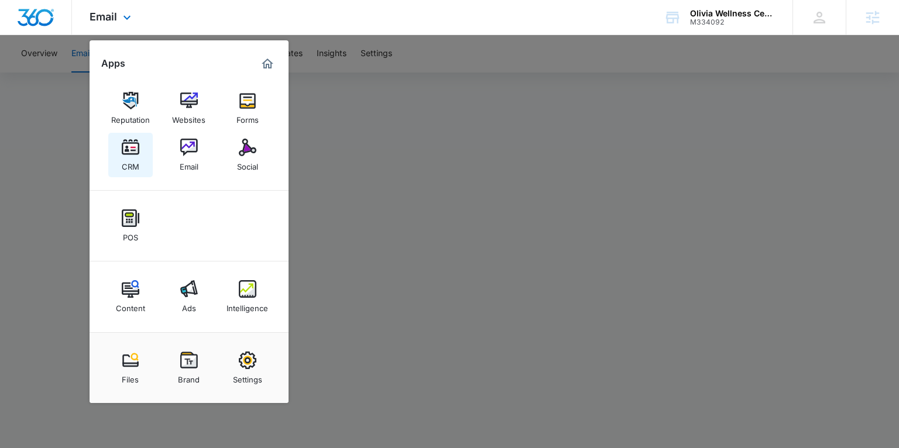
click at [129, 147] on img at bounding box center [131, 148] width 18 height 18
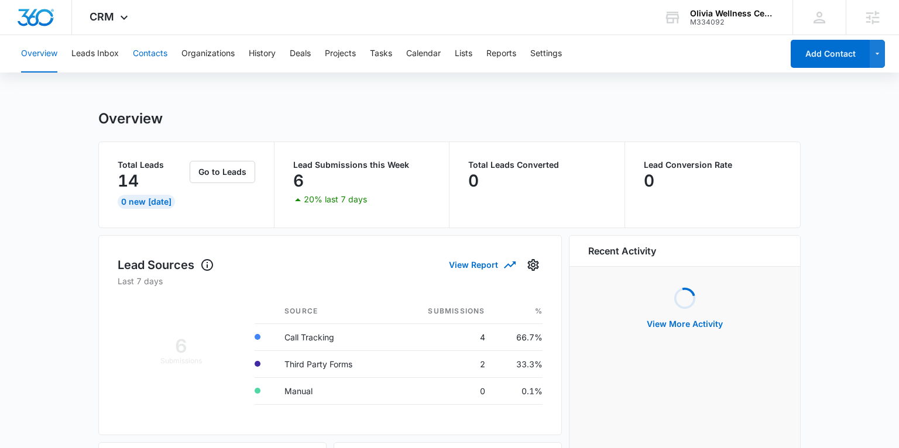
click at [146, 54] on button "Contacts" at bounding box center [150, 53] width 35 height 37
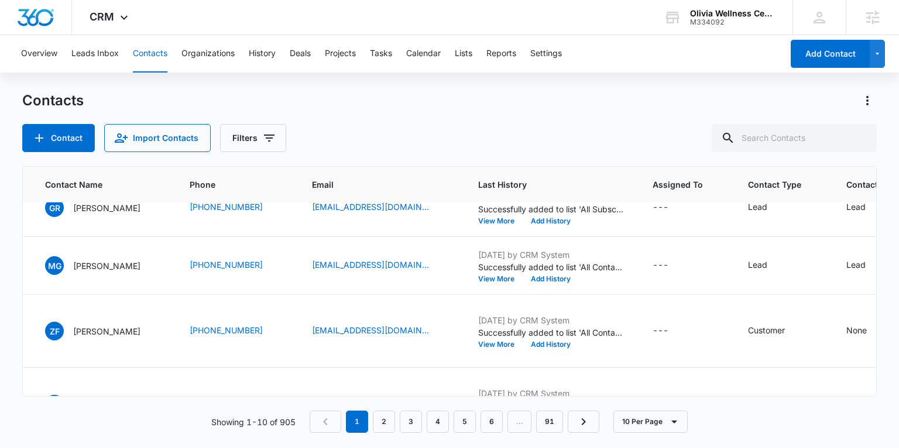
scroll to position [323, 90]
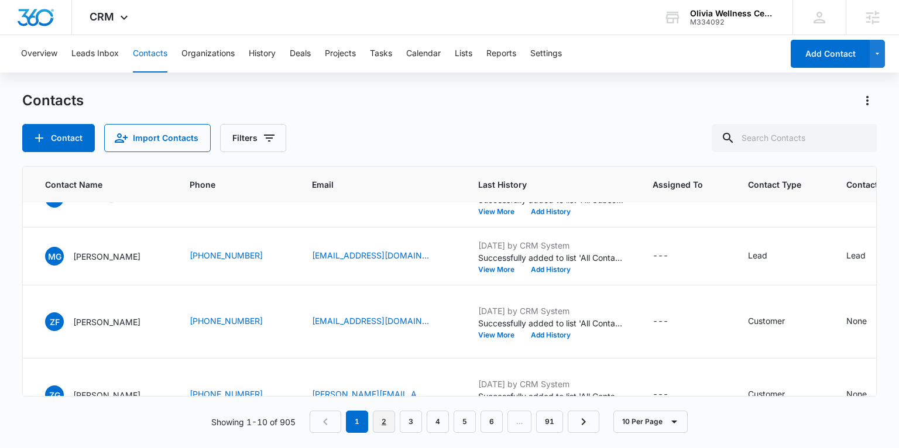
click at [386, 418] on link "2" at bounding box center [384, 422] width 22 height 22
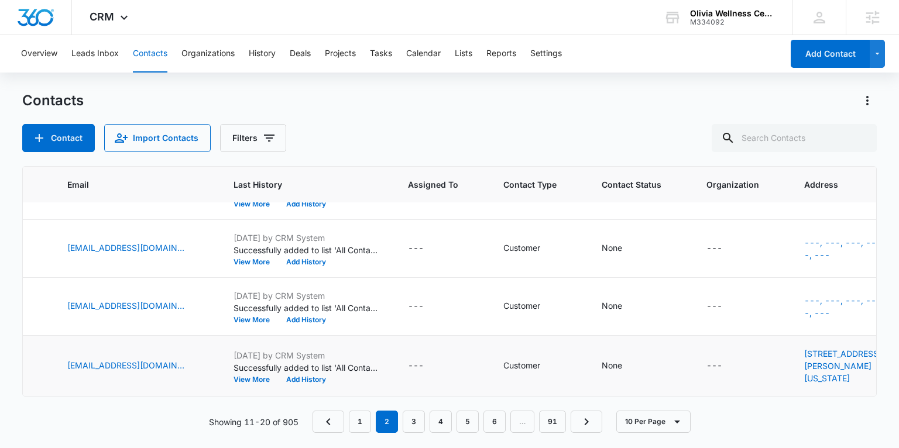
scroll to position [597, 335]
click at [658, 425] on button "10 Per Page" at bounding box center [653, 422] width 74 height 22
click at [652, 387] on div "50 Per Page" at bounding box center [655, 388] width 48 height 8
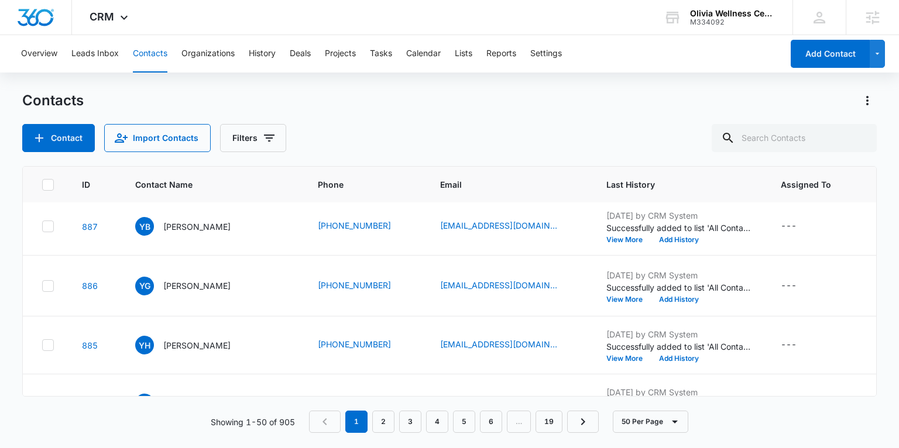
scroll to position [1040, 0]
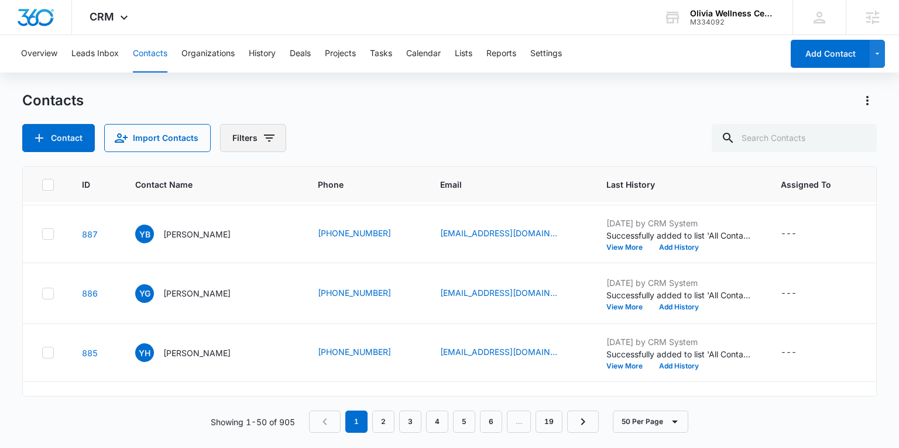
click at [268, 137] on icon "Filters" at bounding box center [269, 138] width 14 height 14
click at [464, 53] on button "Lists" at bounding box center [464, 53] width 18 height 37
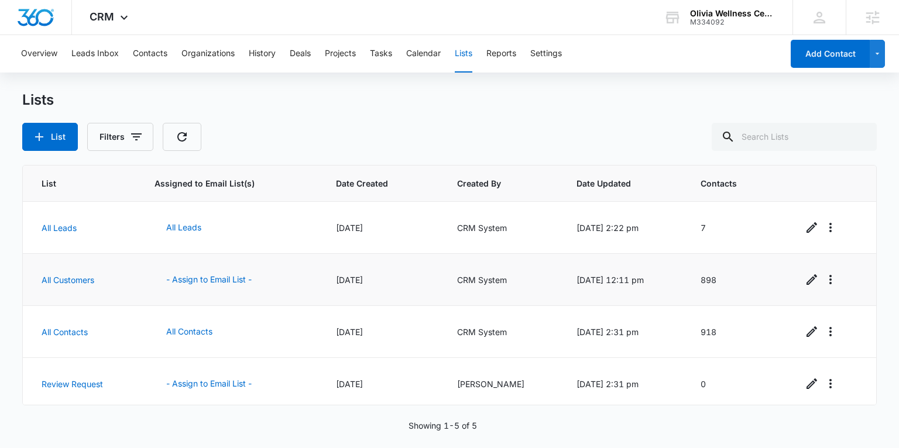
scroll to position [4, 0]
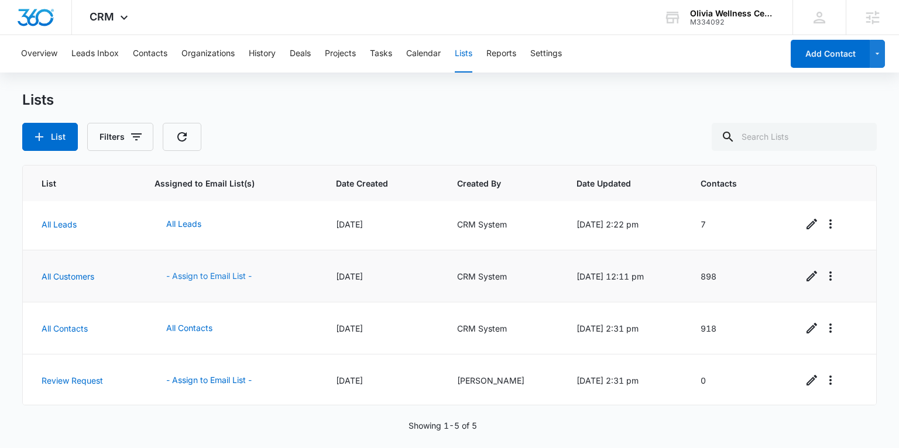
click at [198, 278] on button "- Assign to Email List -" at bounding box center [208, 276] width 109 height 28
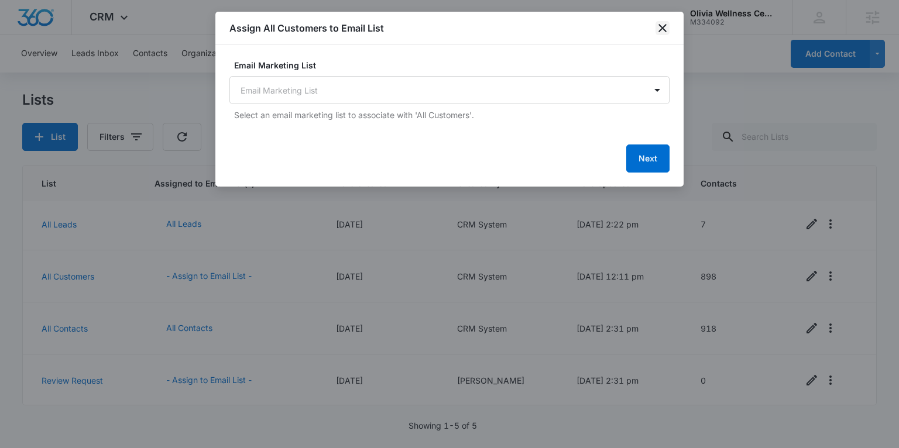
click at [661, 23] on icon "close" at bounding box center [662, 28] width 14 height 14
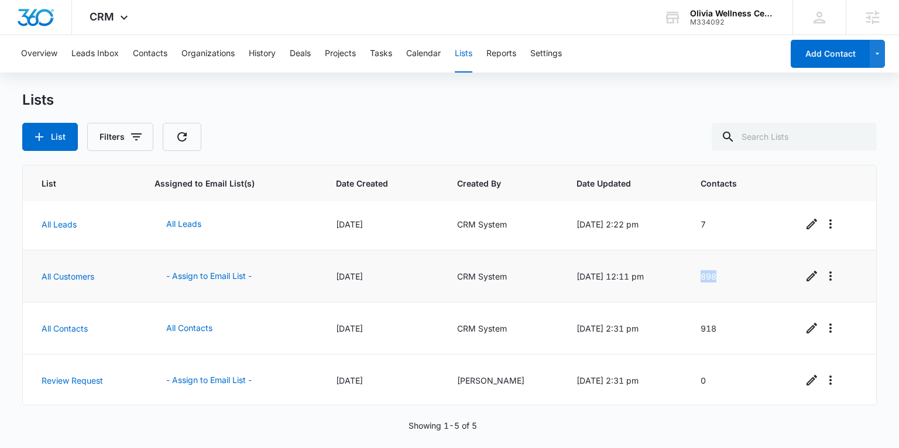
drag, startPoint x: 708, startPoint y: 276, endPoint x: 728, endPoint y: 276, distance: 19.9
click at [728, 276] on td "898" at bounding box center [737, 276] width 102 height 52
click at [108, 19] on span "CRM" at bounding box center [102, 17] width 25 height 12
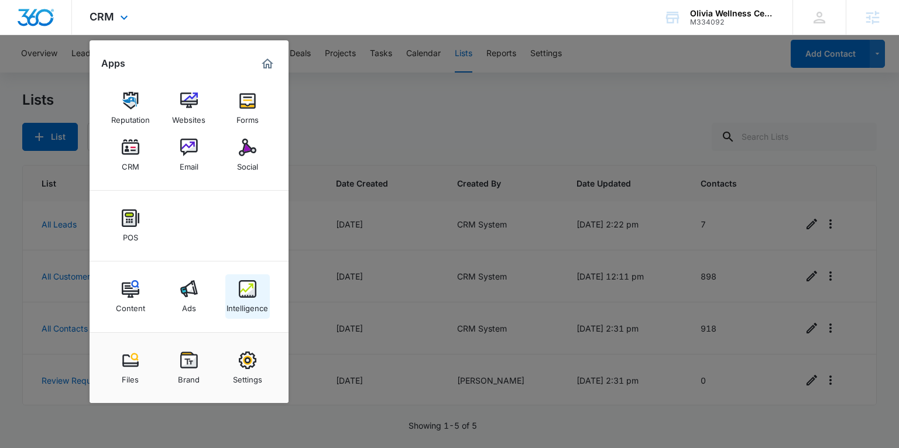
click at [243, 302] on div "Intelligence" at bounding box center [247, 305] width 42 height 15
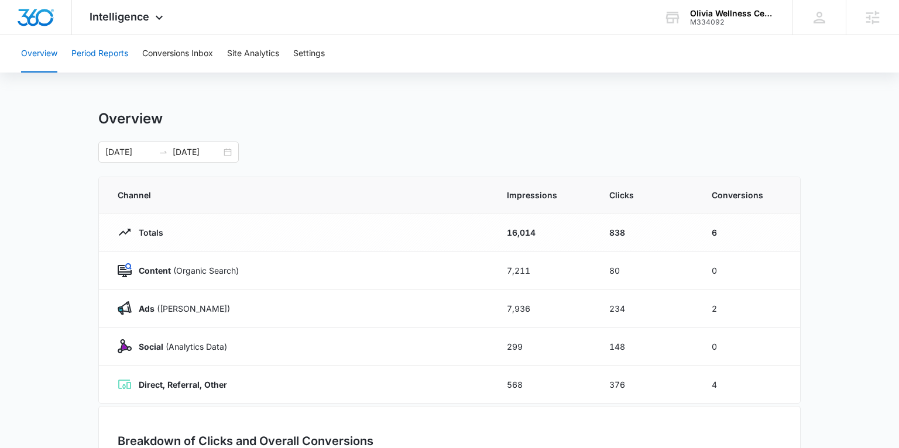
click at [98, 53] on button "Period Reports" at bounding box center [99, 53] width 57 height 37
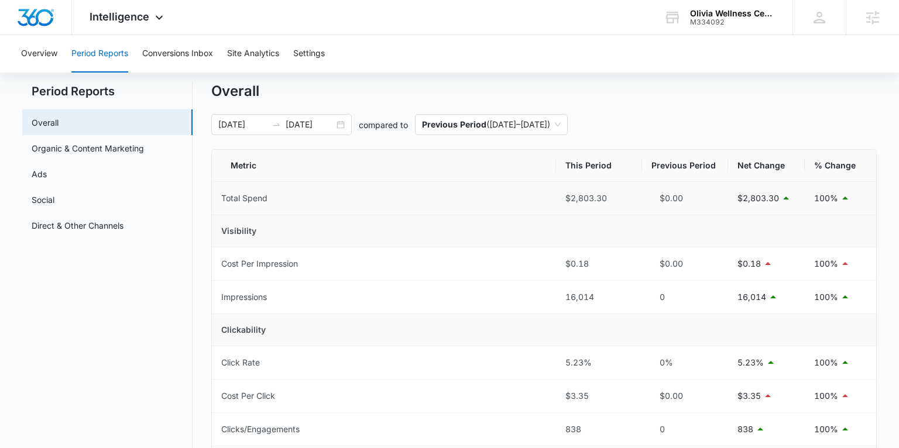
scroll to position [46, 0]
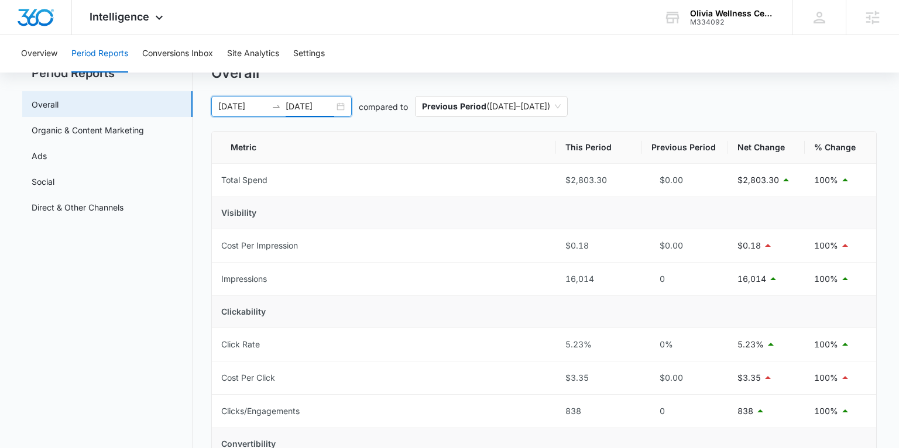
click at [333, 105] on input "[DATE]" at bounding box center [309, 106] width 49 height 13
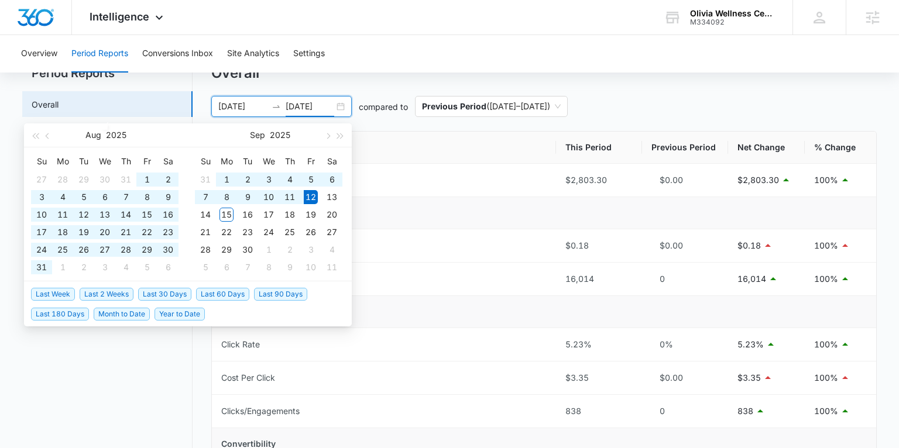
click at [340, 105] on div "[DATE] [DATE]" at bounding box center [281, 106] width 140 height 21
type input "[DATE]"
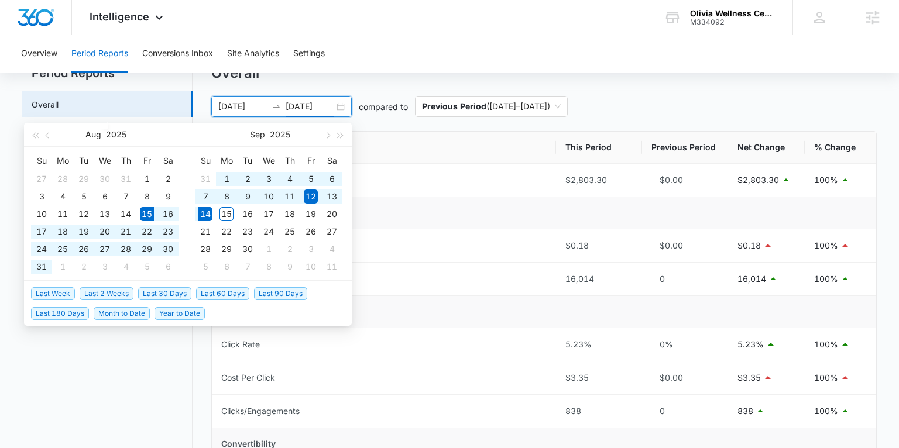
click at [166, 296] on span "Last 30 Days" at bounding box center [164, 293] width 53 height 13
type input "[DATE]"
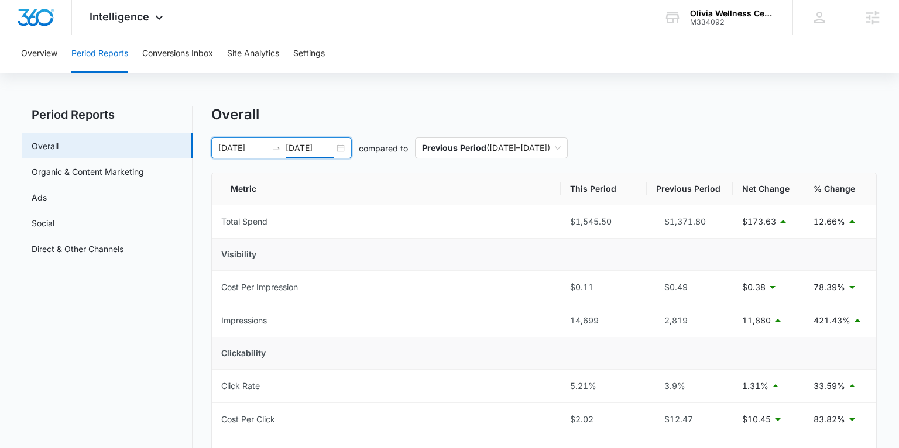
scroll to position [0, 0]
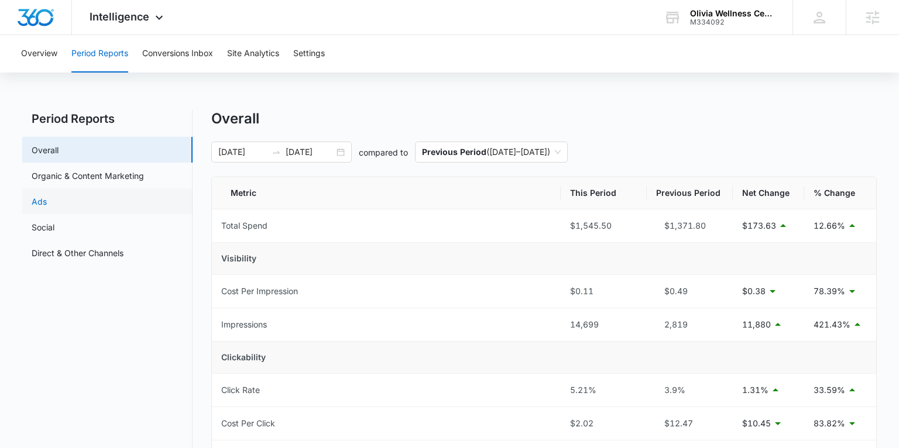
click at [47, 201] on link "Ads" at bounding box center [39, 201] width 15 height 12
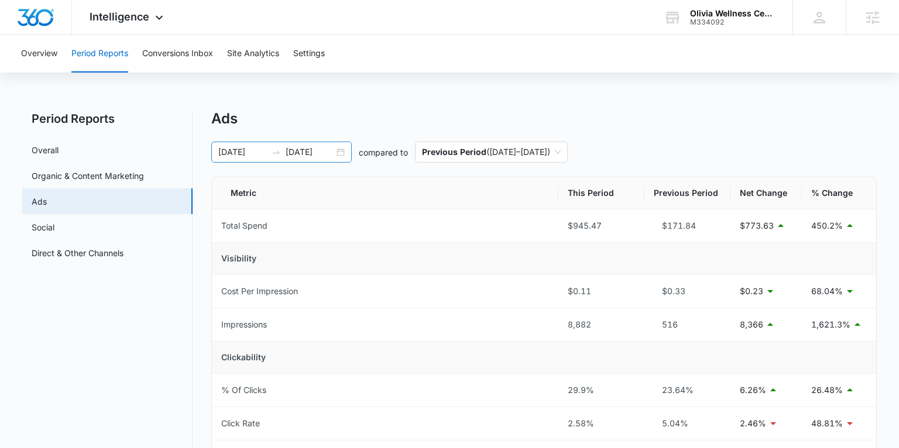
click at [338, 150] on div "[DATE] [DATE]" at bounding box center [281, 152] width 140 height 21
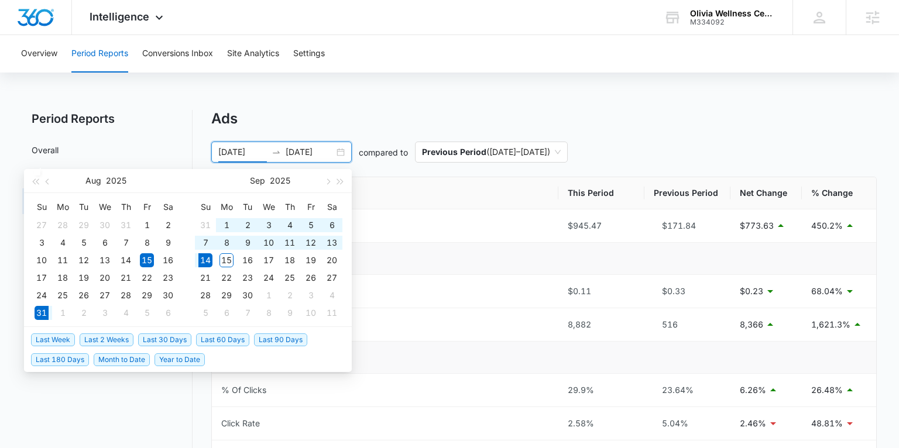
click at [114, 340] on span "Last 2 Weeks" at bounding box center [107, 339] width 54 height 13
type input "[DATE]"
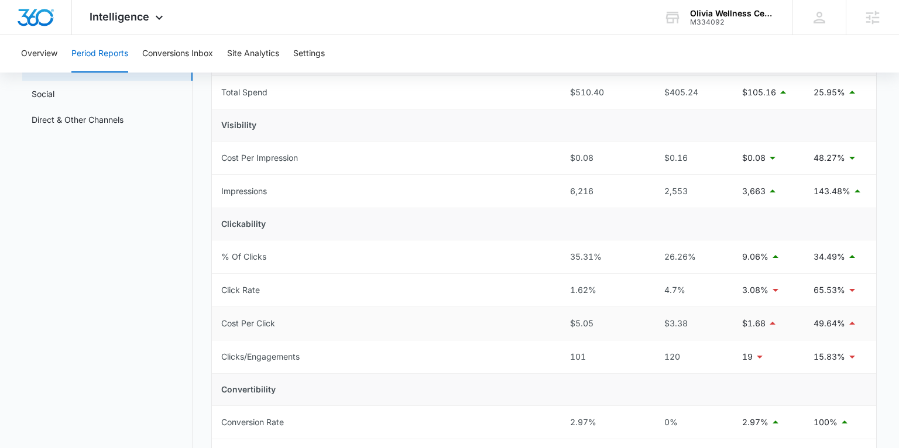
scroll to position [144, 0]
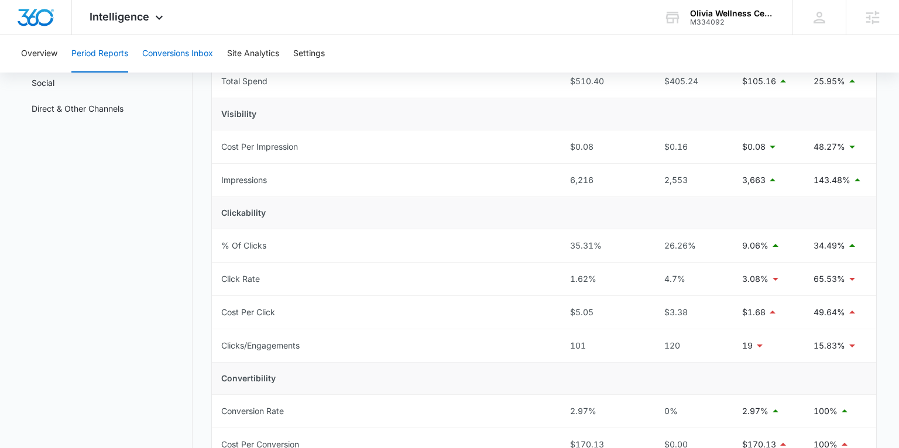
click at [166, 51] on button "Conversions Inbox" at bounding box center [177, 53] width 71 height 37
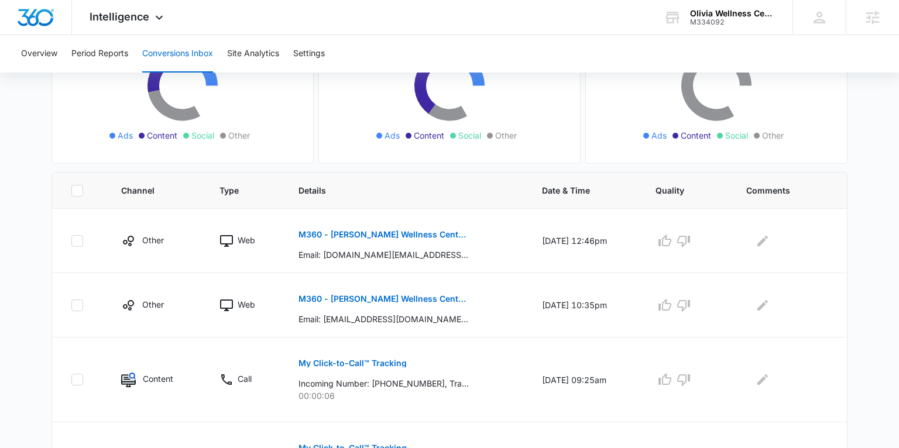
scroll to position [166, 0]
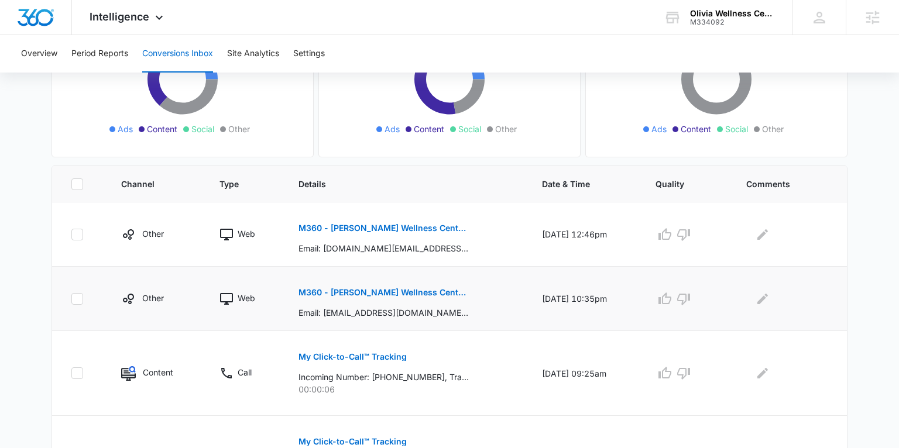
click at [378, 292] on p "M360 - [PERSON_NAME] Wellness Centers - Promo FB Lead" at bounding box center [383, 292] width 170 height 8
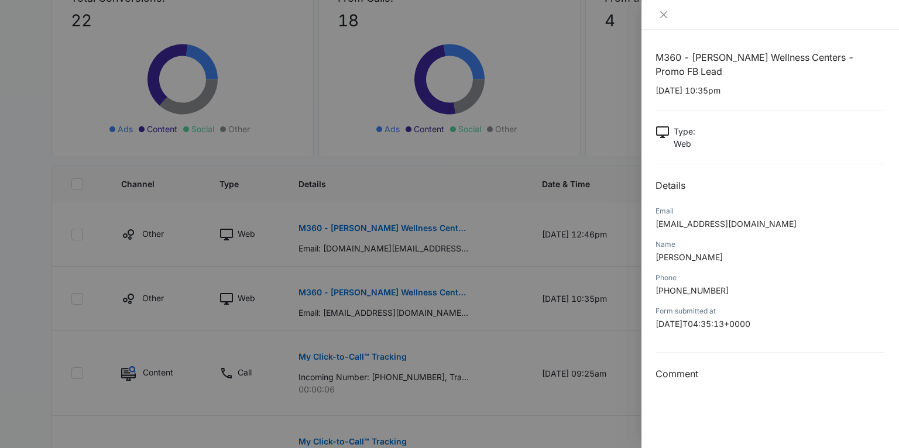
click at [351, 228] on div at bounding box center [449, 224] width 899 height 448
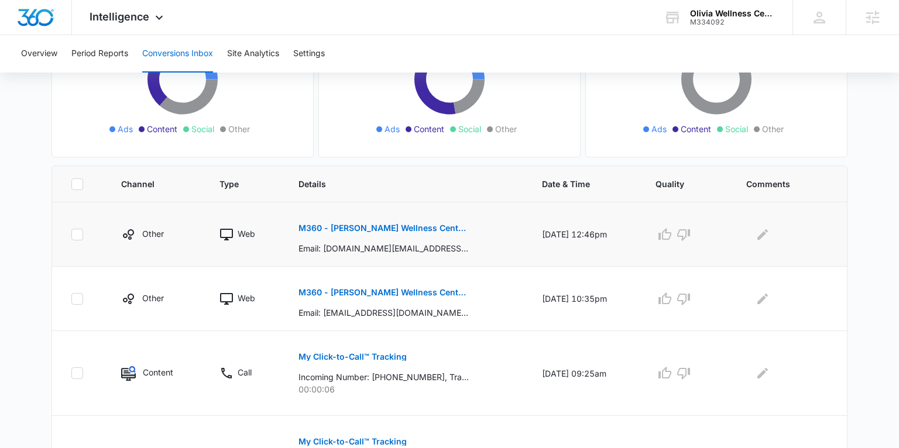
click at [346, 228] on p "M360 - [PERSON_NAME] Wellness Centers - Promo FB Lead" at bounding box center [383, 228] width 170 height 8
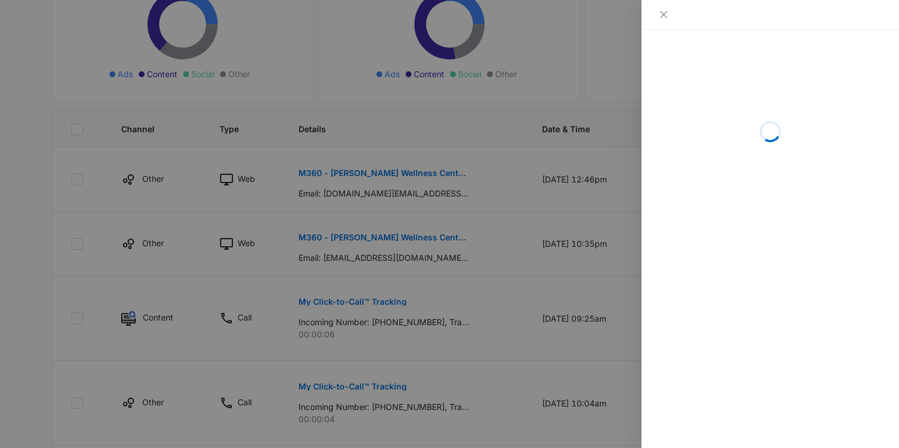
scroll to position [229, 0]
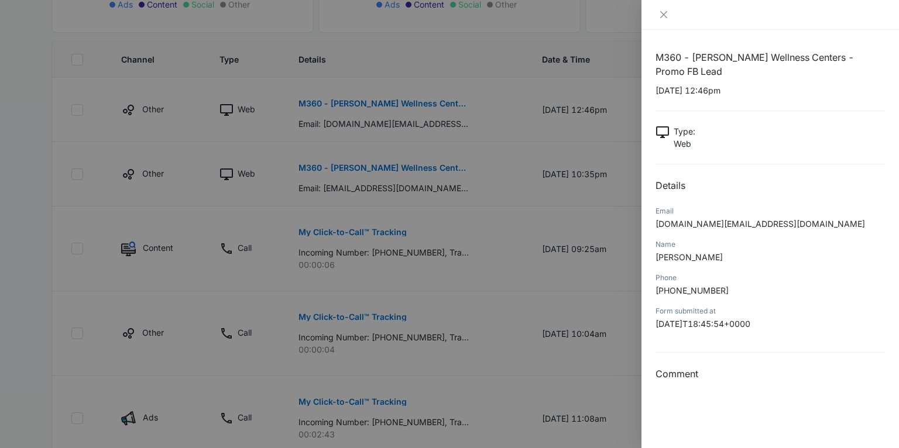
click at [469, 240] on div at bounding box center [449, 224] width 899 height 448
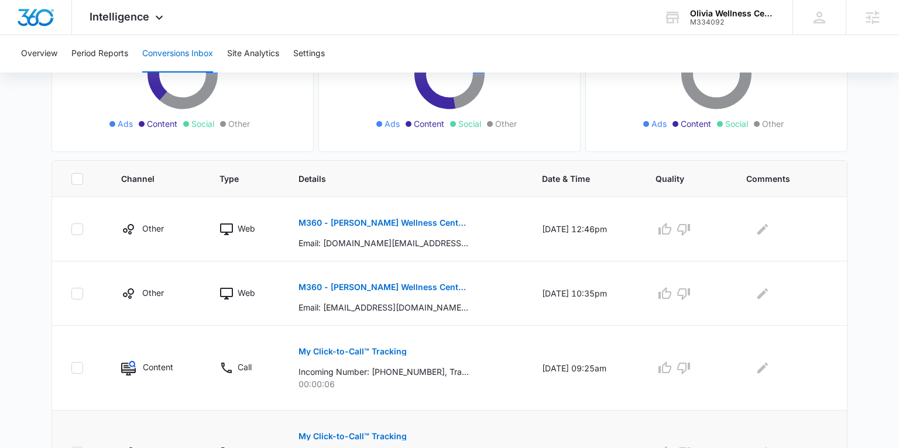
scroll to position [152, 0]
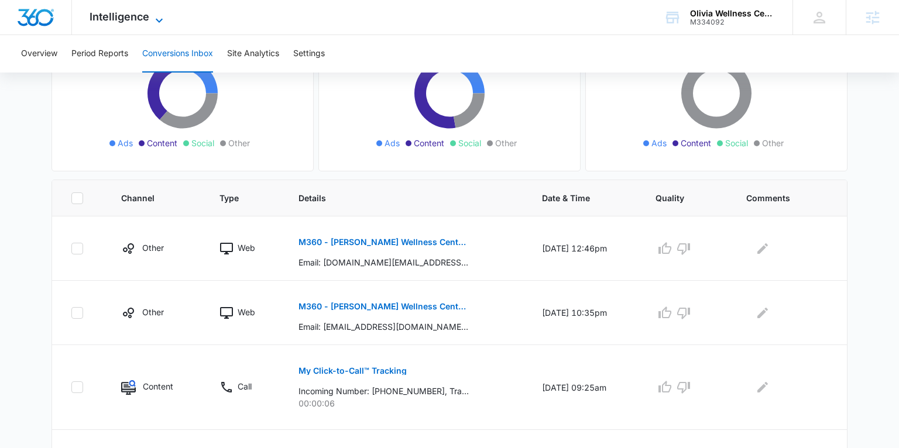
click at [131, 22] on span "Intelligence" at bounding box center [120, 17] width 60 height 12
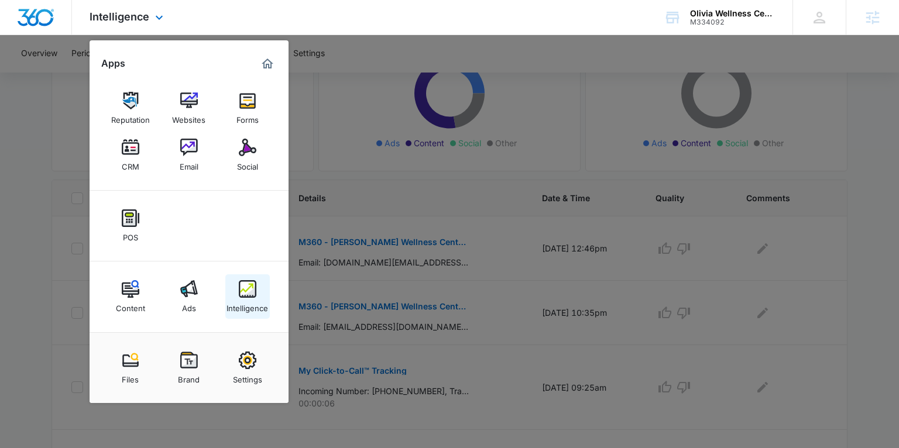
click at [252, 299] on div "Intelligence" at bounding box center [247, 305] width 42 height 15
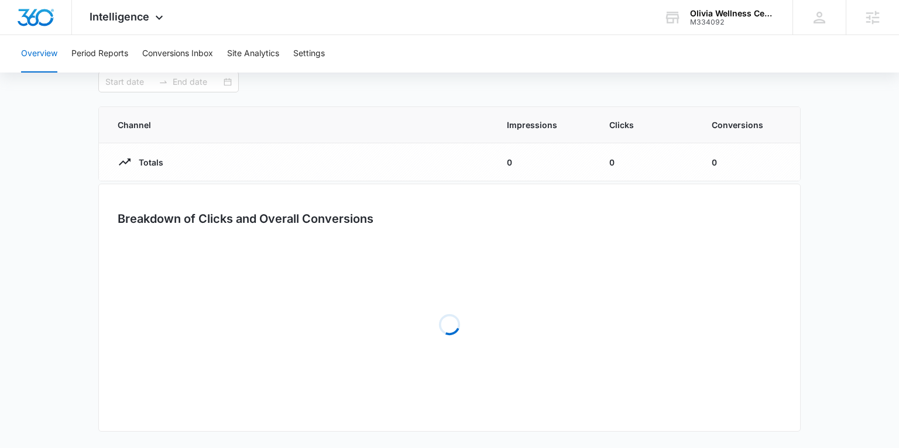
type input "[DATE]"
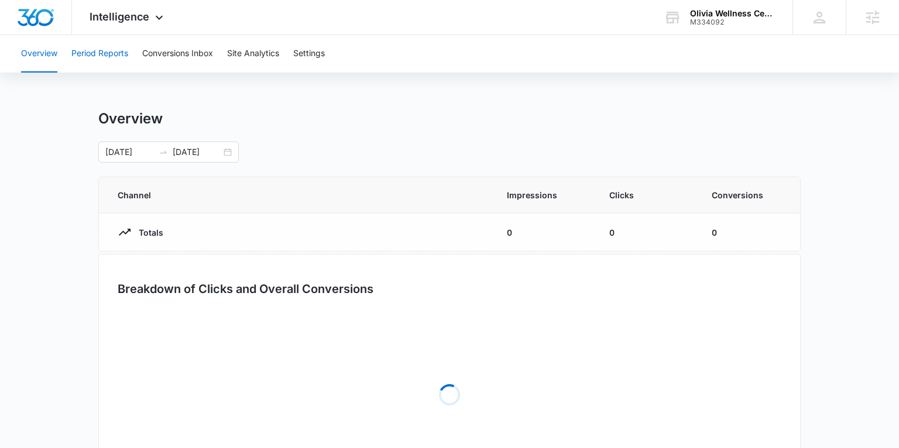
click at [101, 57] on button "Period Reports" at bounding box center [99, 53] width 57 height 37
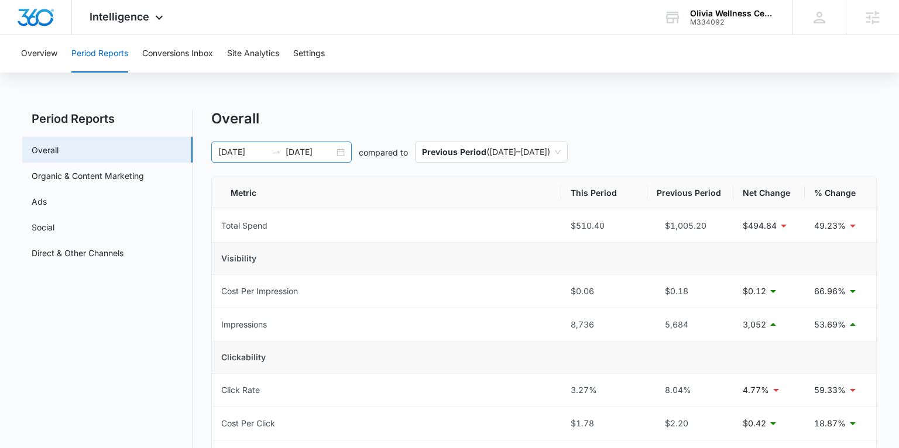
click at [342, 148] on div "[DATE] [DATE]" at bounding box center [281, 152] width 140 height 21
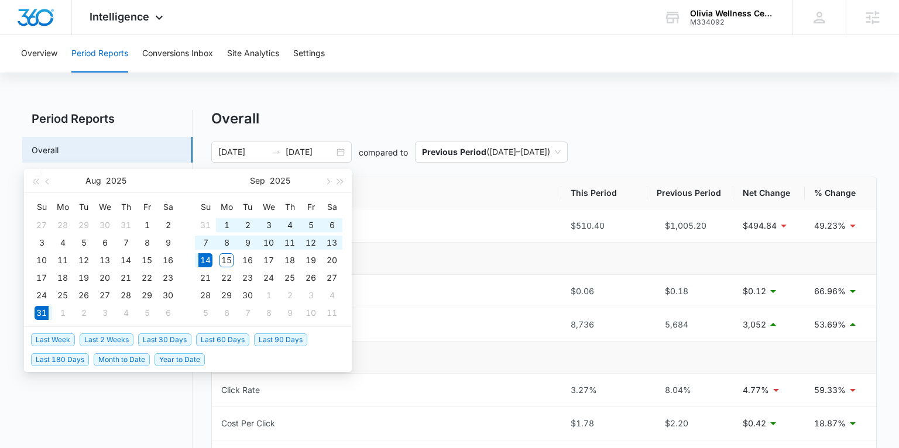
click at [132, 117] on h2 "Period Reports" at bounding box center [107, 119] width 170 height 18
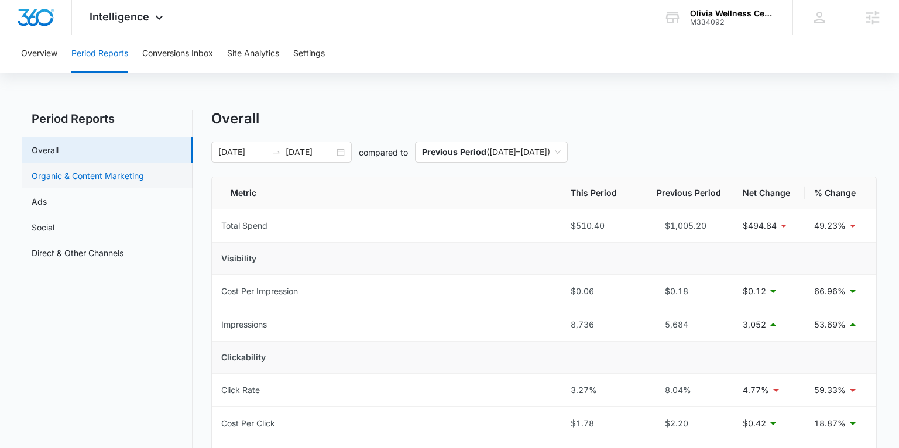
click at [86, 172] on link "Organic & Content Marketing" at bounding box center [88, 176] width 112 height 12
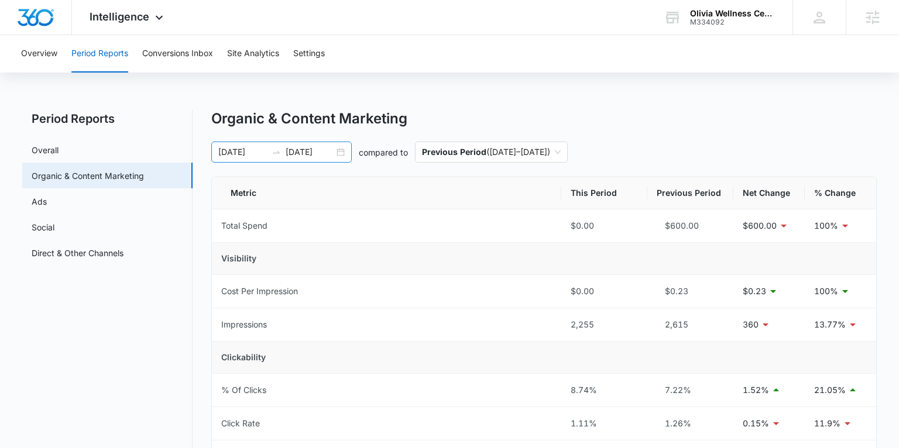
click at [340, 154] on div "[DATE] [DATE]" at bounding box center [281, 152] width 140 height 21
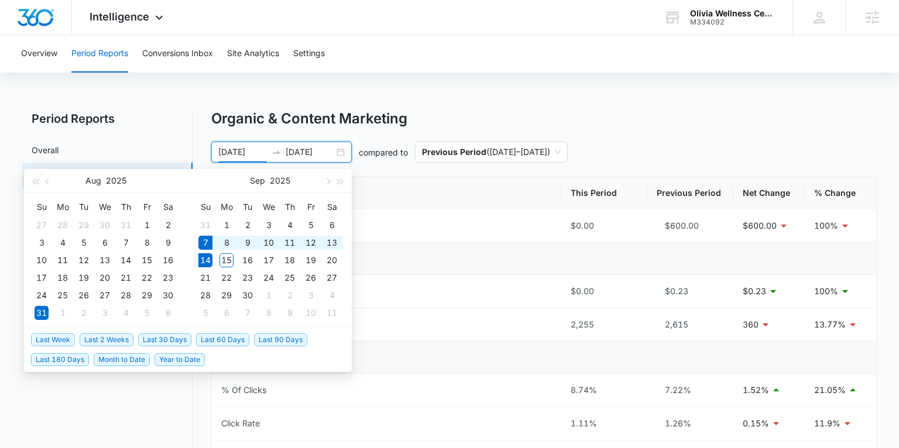
drag, startPoint x: 70, startPoint y: 339, endPoint x: 99, endPoint y: 330, distance: 31.3
click at [70, 339] on span "Last Week" at bounding box center [53, 339] width 44 height 13
type input "[DATE]"
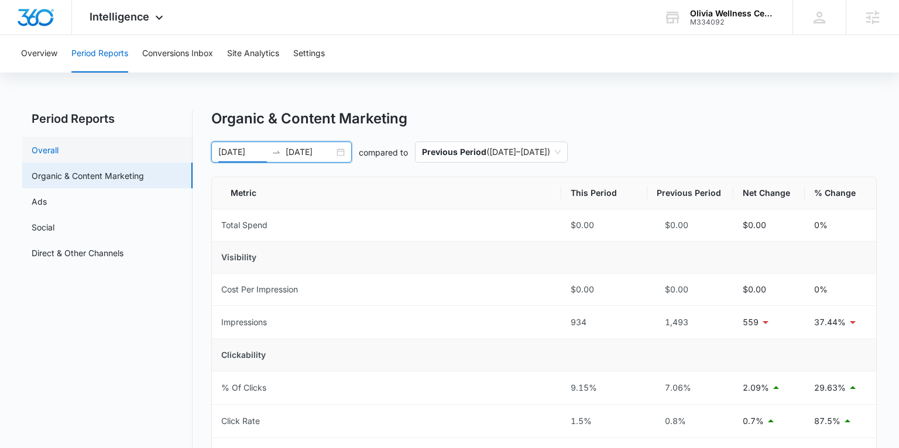
click at [59, 150] on link "Overall" at bounding box center [45, 150] width 27 height 12
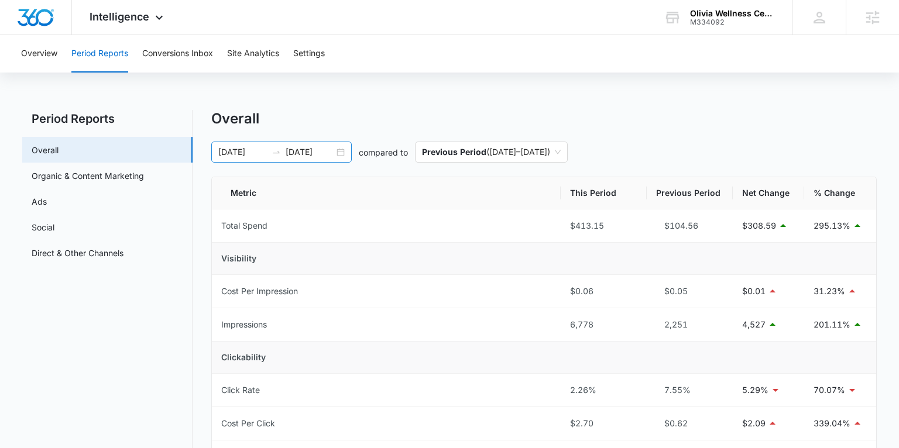
click at [337, 150] on div "[DATE] [DATE]" at bounding box center [281, 152] width 140 height 21
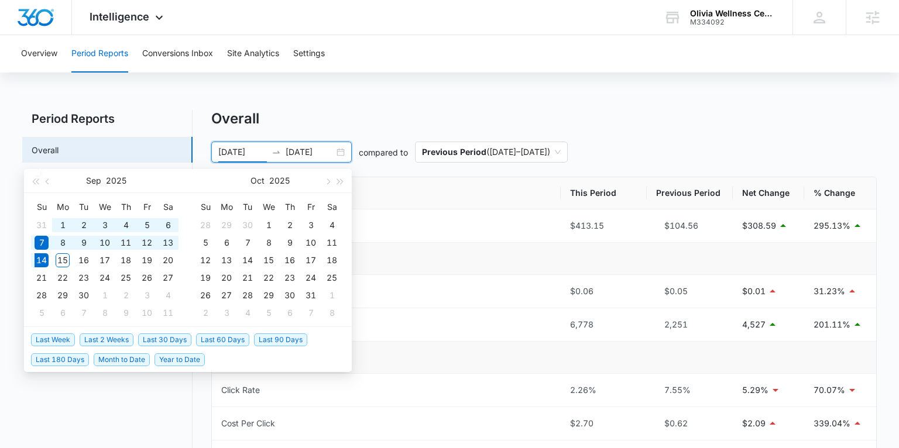
drag, startPoint x: 145, startPoint y: 339, endPoint x: 247, endPoint y: 321, distance: 103.4
click at [145, 339] on span "Last 30 Days" at bounding box center [164, 339] width 53 height 13
type input "[DATE]"
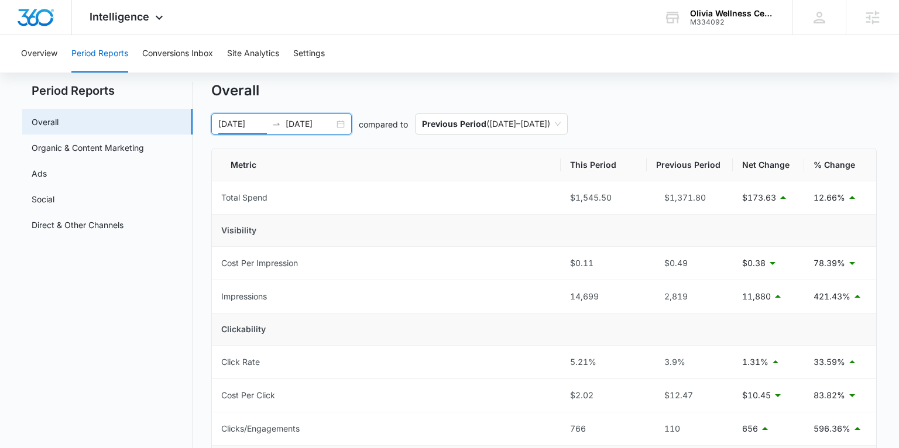
scroll to position [61, 0]
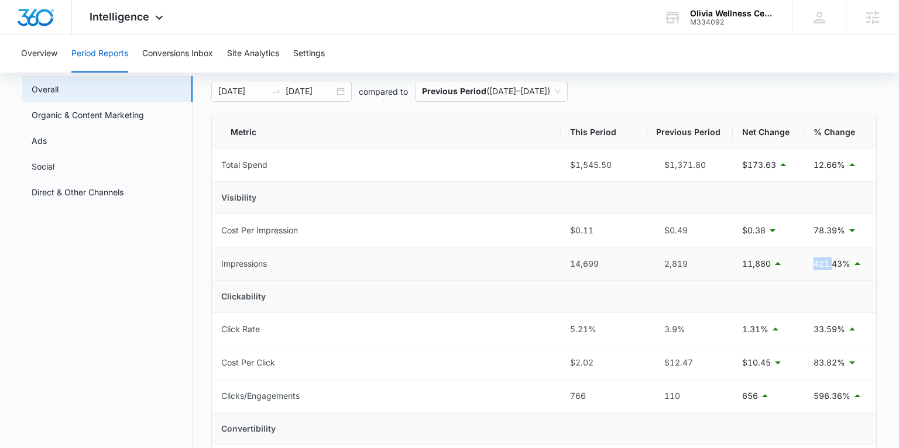
drag, startPoint x: 813, startPoint y: 265, endPoint x: 831, endPoint y: 263, distance: 17.6
click at [831, 263] on p "421.43%" at bounding box center [831, 263] width 37 height 13
drag, startPoint x: 665, startPoint y: 265, endPoint x: 690, endPoint y: 265, distance: 25.2
click at [690, 265] on div "2,819" at bounding box center [689, 263] width 67 height 13
drag, startPoint x: 598, startPoint y: 265, endPoint x: 569, endPoint y: 267, distance: 28.7
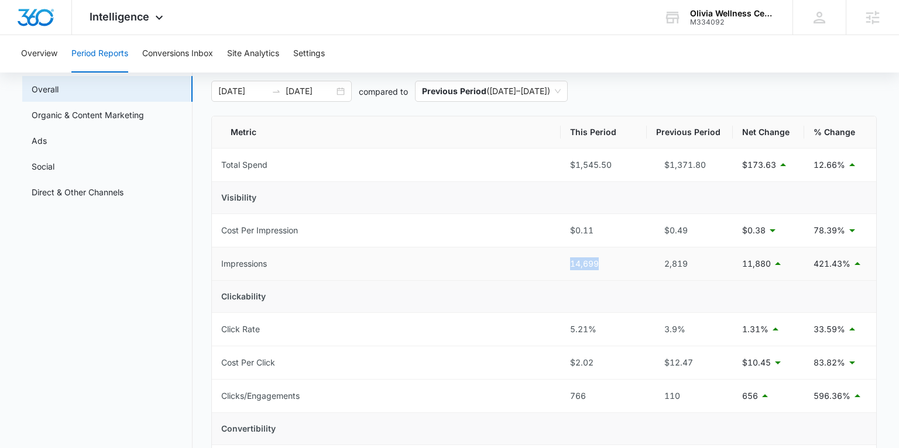
click at [570, 267] on div "14,699" at bounding box center [603, 263] width 67 height 13
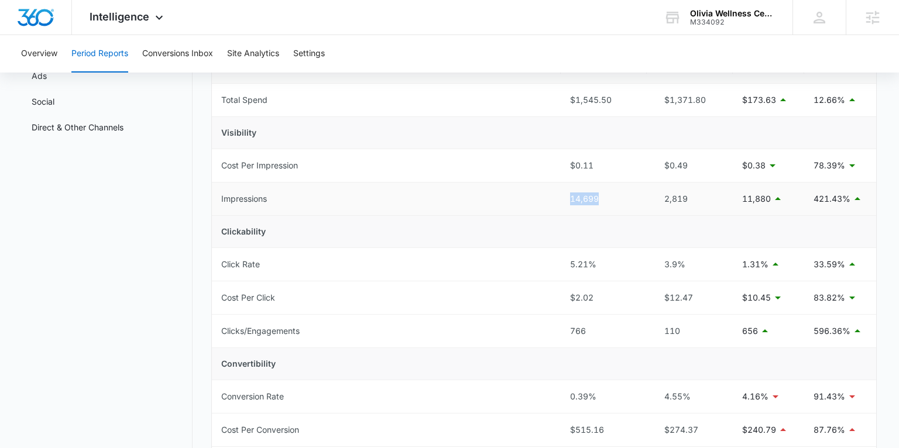
scroll to position [130, 0]
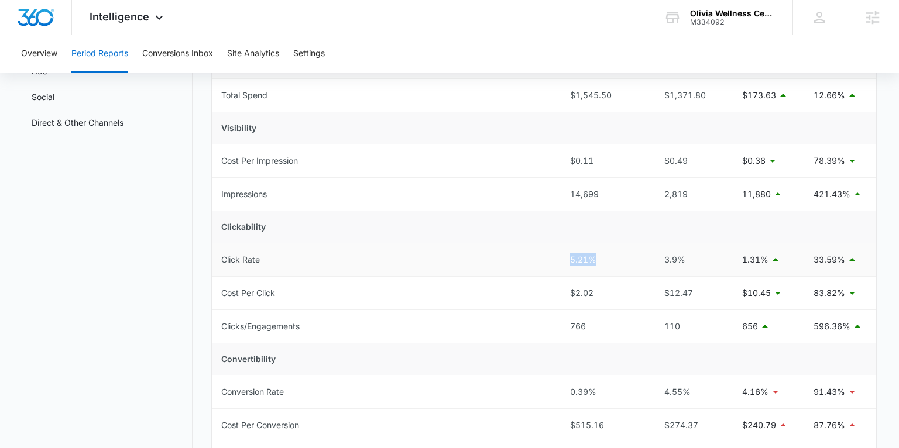
drag, startPoint x: 597, startPoint y: 260, endPoint x: 566, endPoint y: 261, distance: 31.6
click at [566, 261] on td "5.21%" at bounding box center [603, 259] width 86 height 33
click at [600, 263] on div "5.21%" at bounding box center [603, 259] width 67 height 13
drag, startPoint x: 584, startPoint y: 263, endPoint x: 568, endPoint y: 264, distance: 16.4
click at [568, 264] on td "5.21%" at bounding box center [603, 259] width 86 height 33
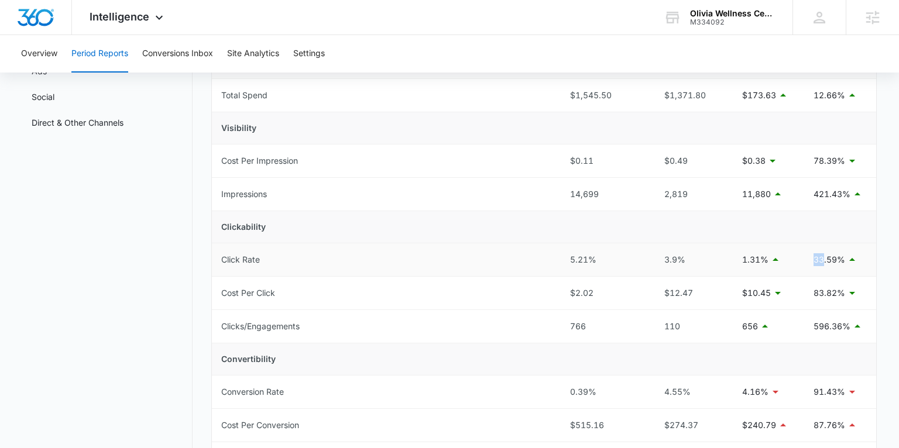
drag, startPoint x: 814, startPoint y: 261, endPoint x: 824, endPoint y: 260, distance: 10.0
click at [824, 260] on p "33.59%" at bounding box center [829, 259] width 32 height 13
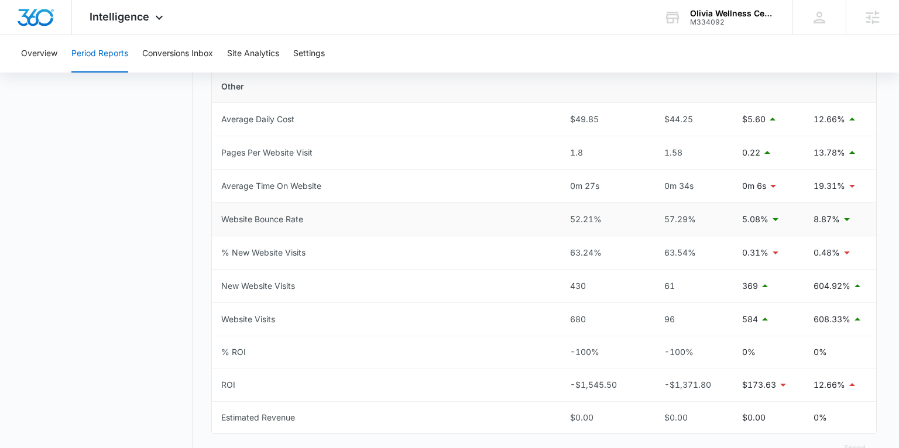
scroll to position [550, 0]
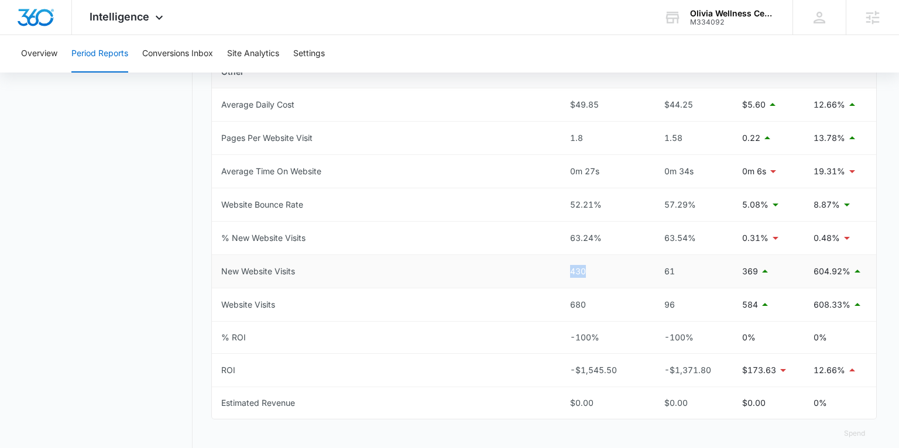
drag, startPoint x: 589, startPoint y: 270, endPoint x: 569, endPoint y: 271, distance: 19.9
click at [569, 271] on td "430" at bounding box center [603, 271] width 86 height 33
click at [593, 269] on div "430" at bounding box center [603, 271] width 67 height 13
drag, startPoint x: 590, startPoint y: 271, endPoint x: 571, endPoint y: 271, distance: 18.7
click at [571, 271] on div "430" at bounding box center [603, 271] width 67 height 13
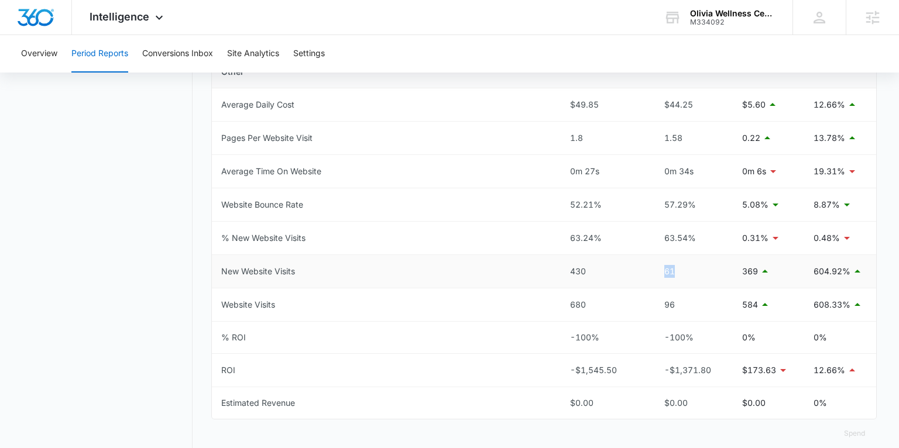
drag, startPoint x: 663, startPoint y: 270, endPoint x: 675, endPoint y: 270, distance: 11.7
click at [675, 270] on div "61" at bounding box center [689, 271] width 67 height 13
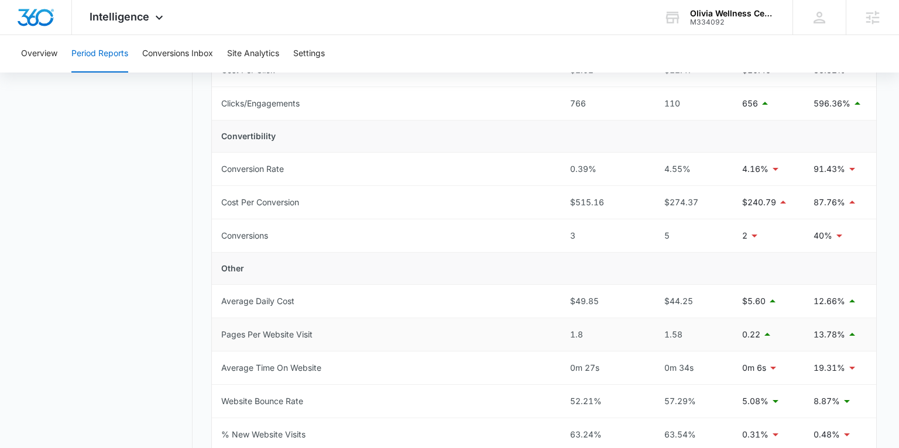
scroll to position [293, 0]
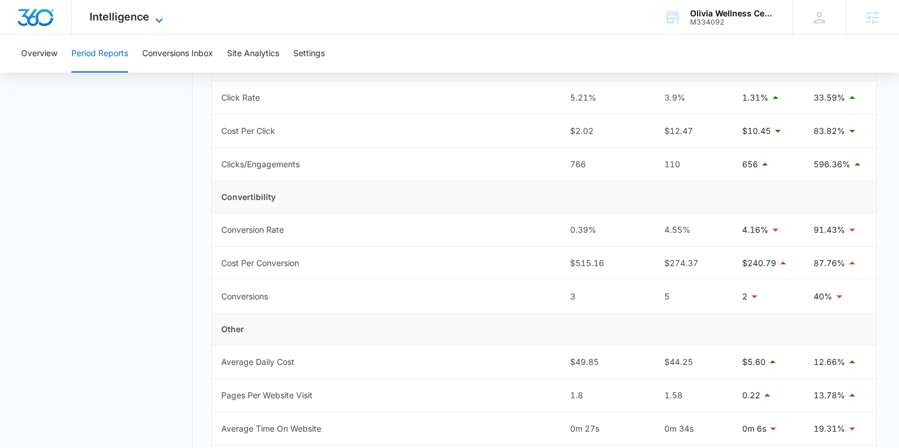
click at [113, 21] on span "Intelligence" at bounding box center [120, 17] width 60 height 12
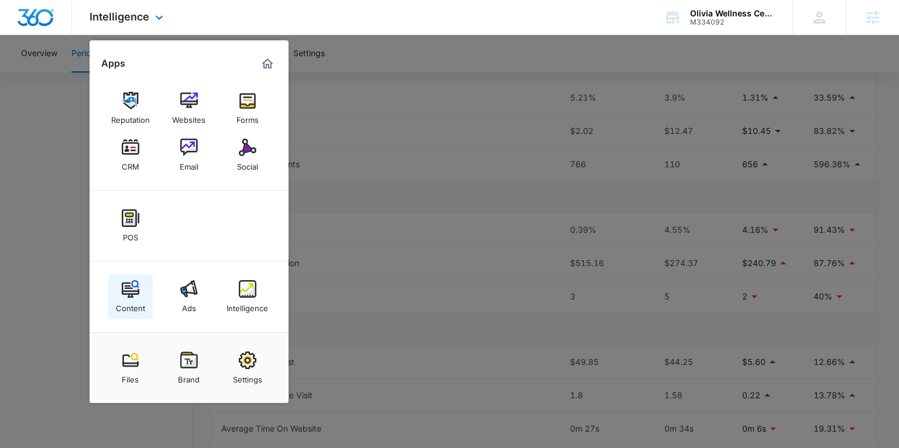
click at [130, 287] on img at bounding box center [131, 289] width 18 height 18
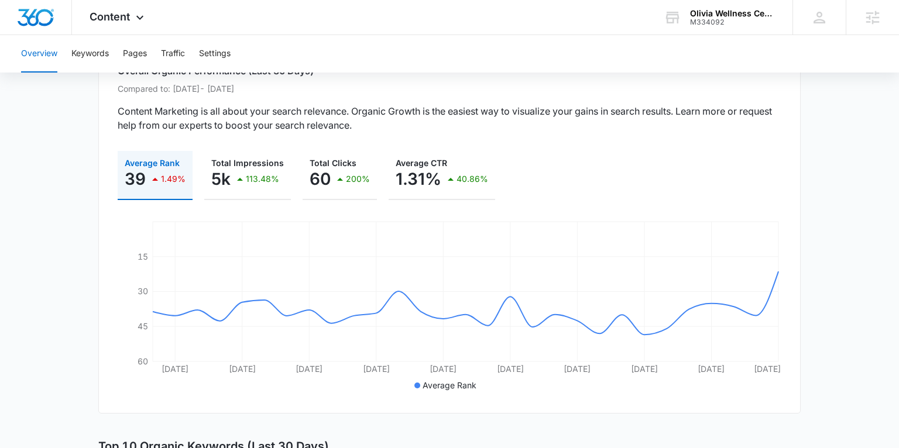
scroll to position [102, 0]
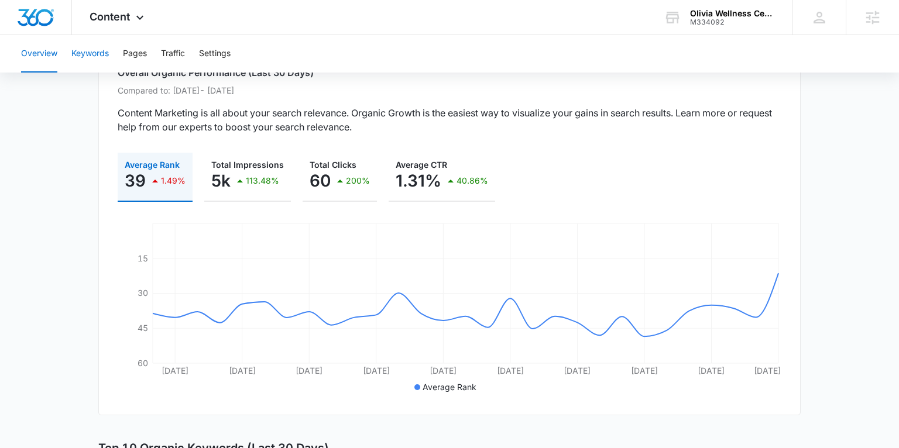
click at [88, 43] on button "Keywords" at bounding box center [89, 53] width 37 height 37
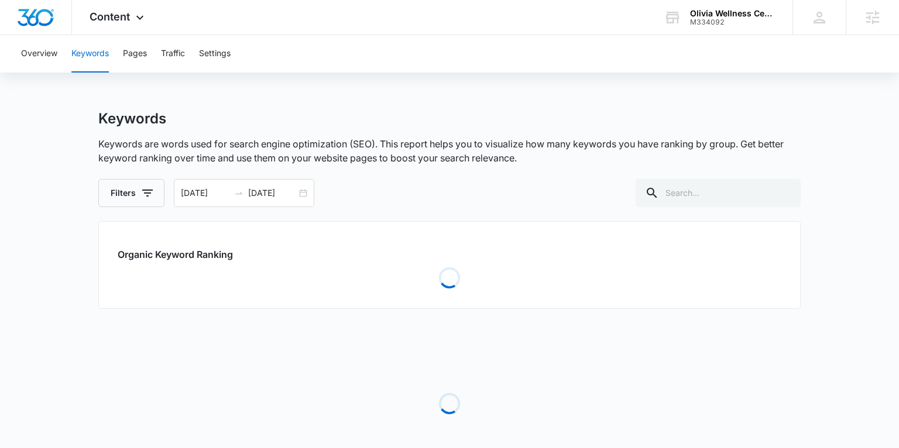
click at [89, 51] on button "Keywords" at bounding box center [89, 53] width 37 height 37
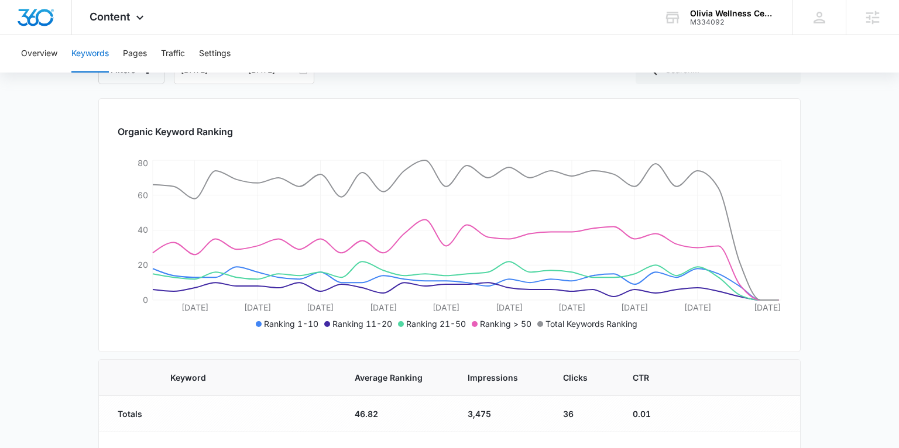
scroll to position [28, 0]
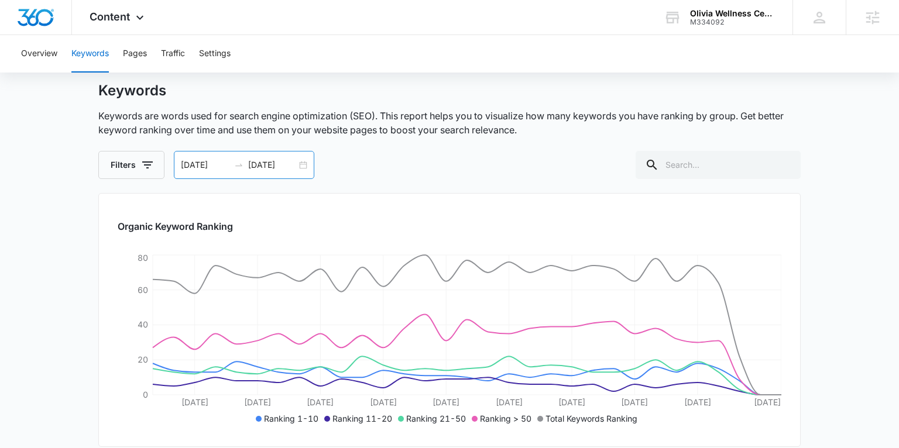
click at [298, 166] on div "[DATE] [DATE]" at bounding box center [244, 165] width 140 height 28
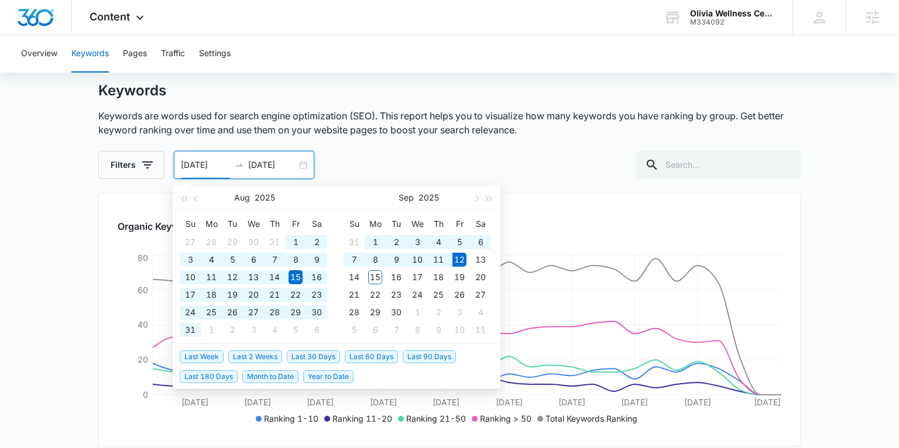
click at [212, 377] on span "Last 180 Days" at bounding box center [209, 376] width 58 height 13
type input "[DATE]"
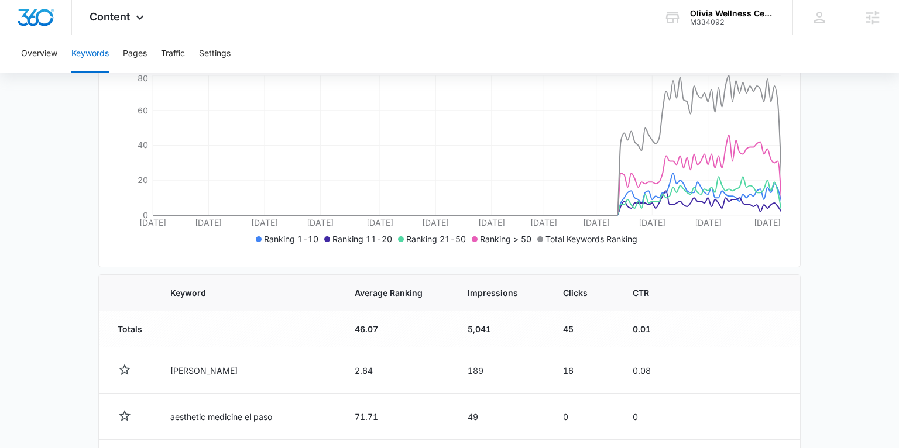
scroll to position [229, 0]
